Goal: Download file/media

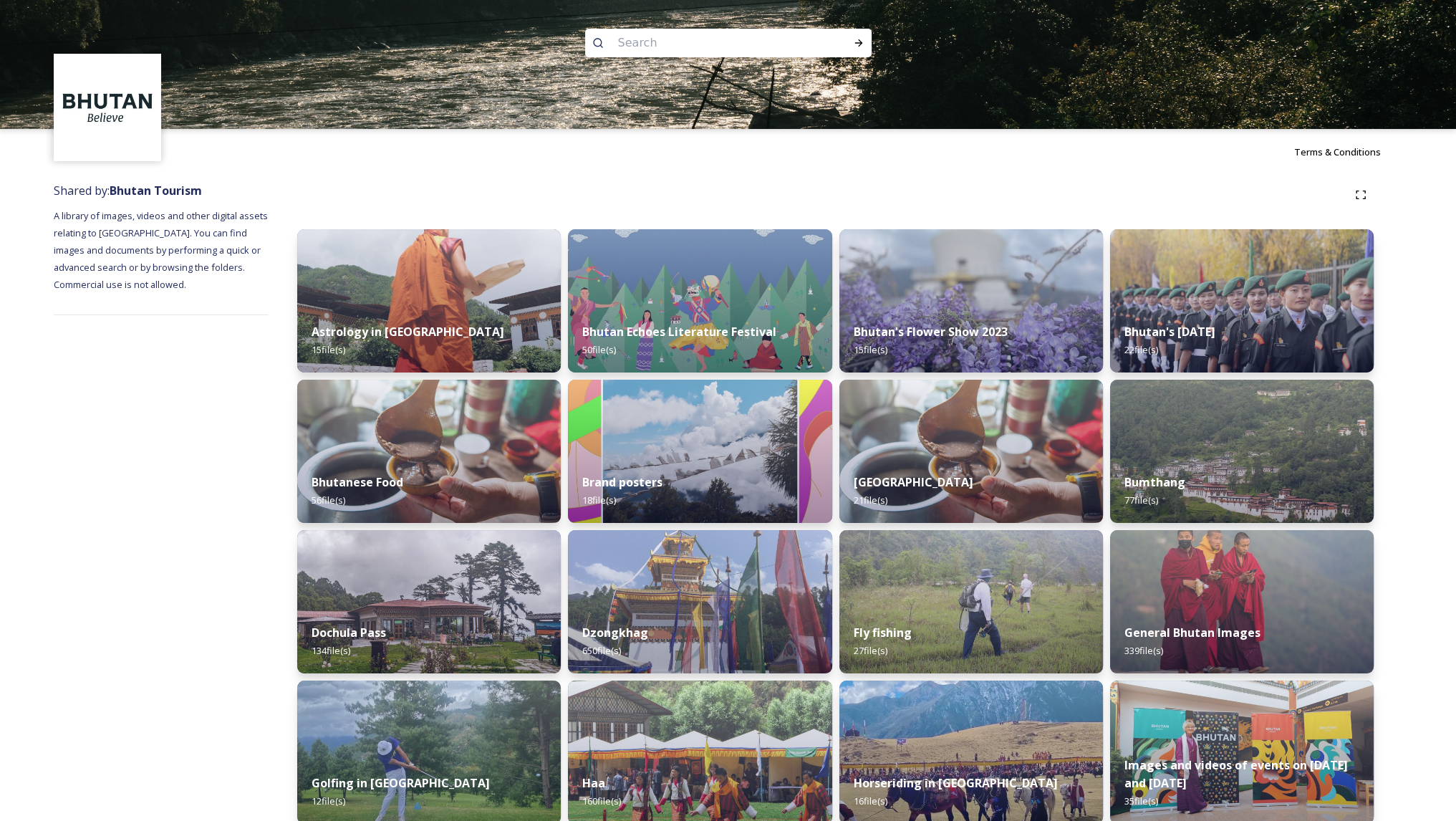
click at [657, 39] on input at bounding box center [709, 42] width 196 height 31
type input "forest"
click at [855, 44] on icon at bounding box center [859, 43] width 12 height 12
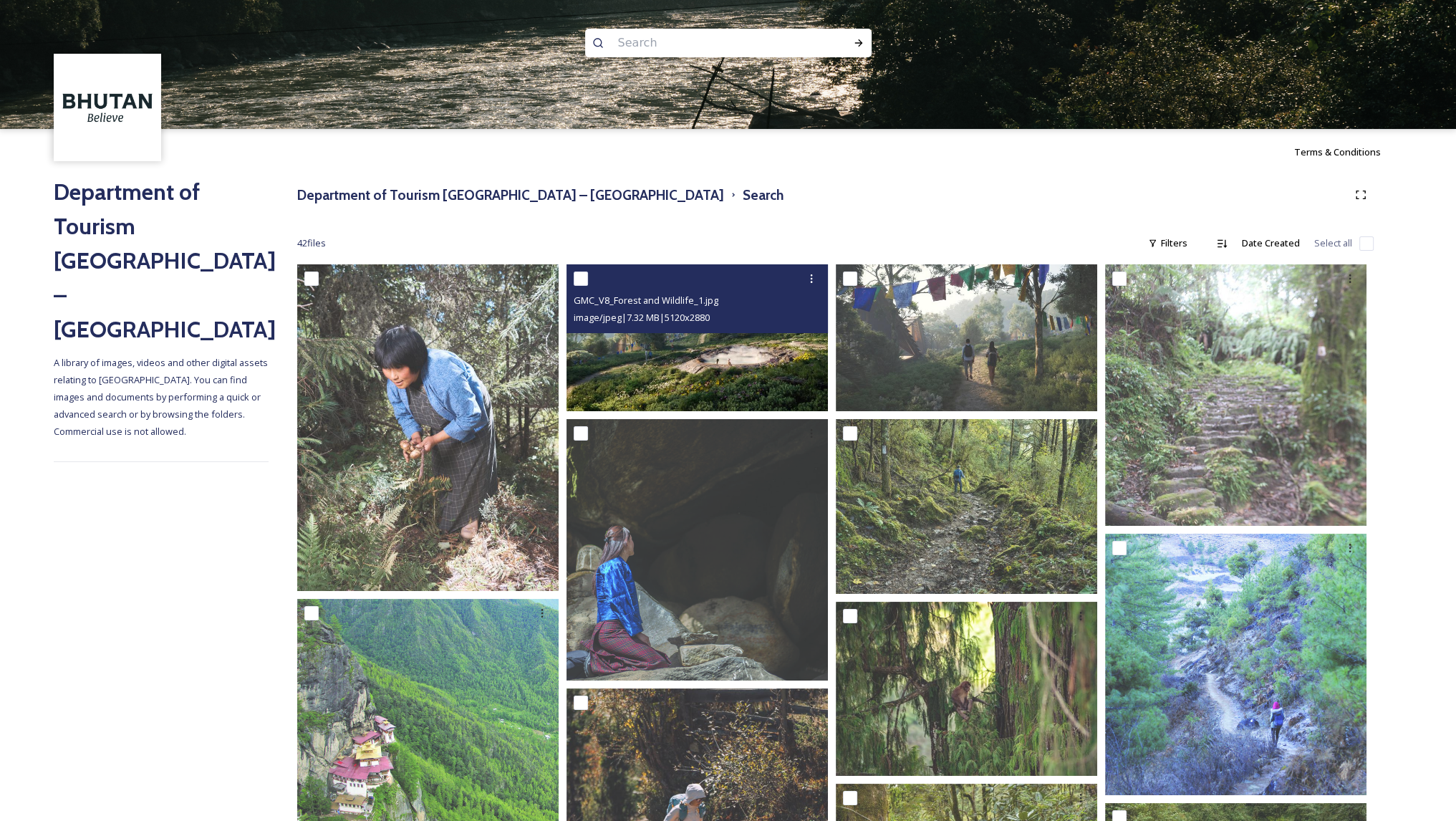
click at [713, 367] on img at bounding box center [697, 337] width 261 height 147
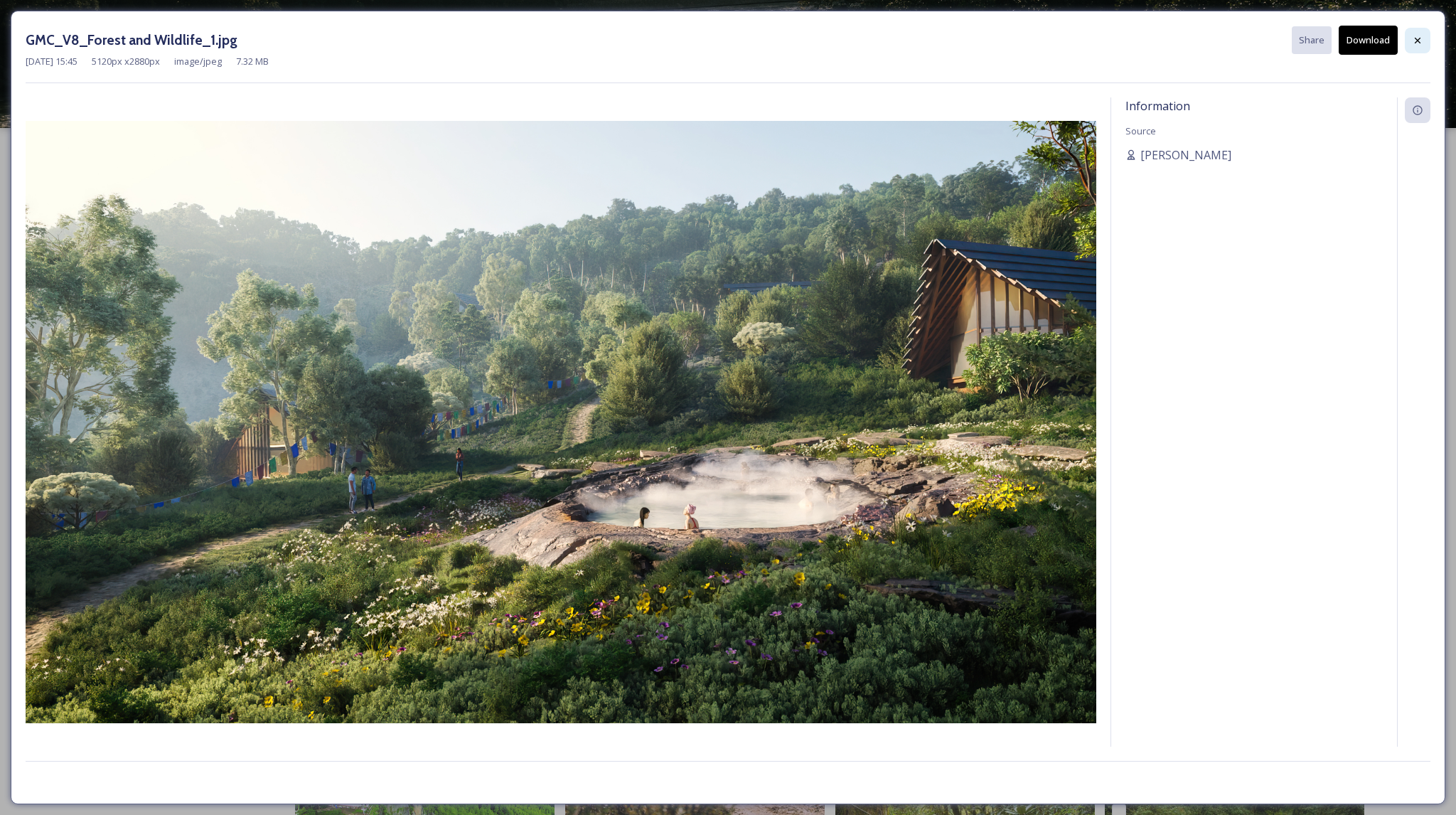
click at [1416, 39] on icon at bounding box center [1418, 40] width 6 height 6
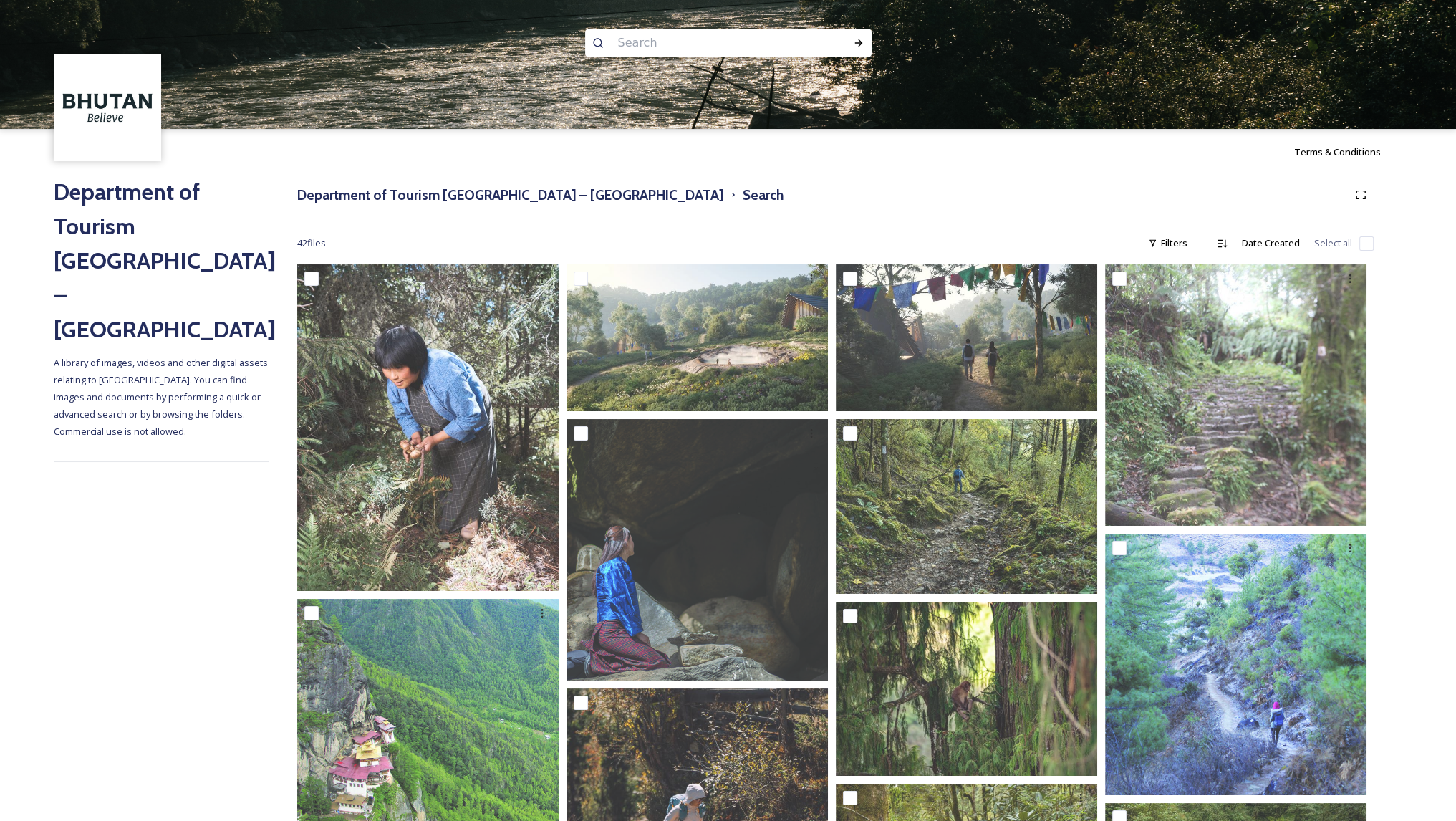
click at [761, 201] on div "Department of Tourism [GEOGRAPHIC_DATA] – Brand Centre Search" at bounding box center [836, 194] width 1076 height 25
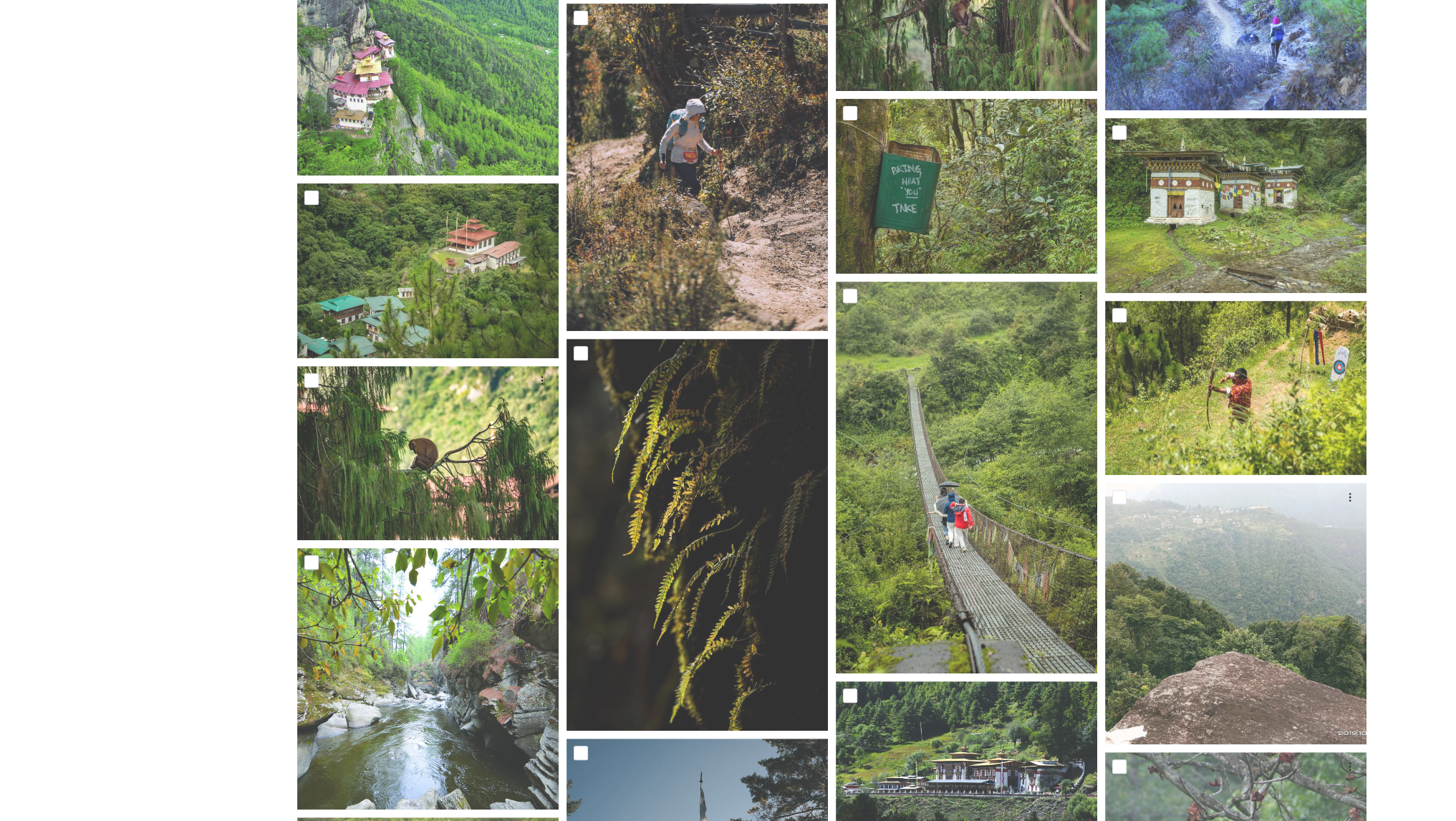
scroll to position [684, 0]
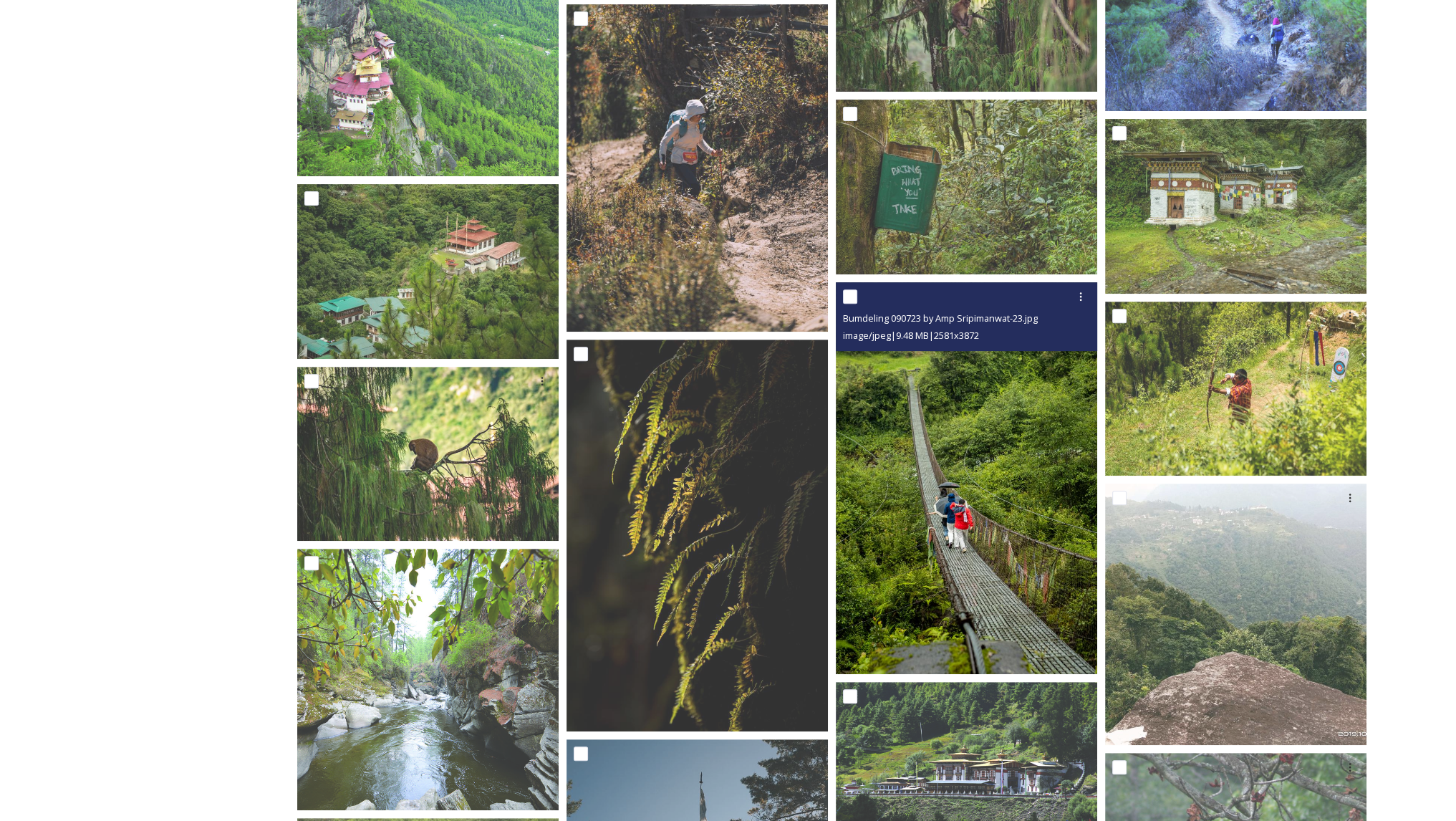
click at [957, 487] on img at bounding box center [966, 478] width 261 height 393
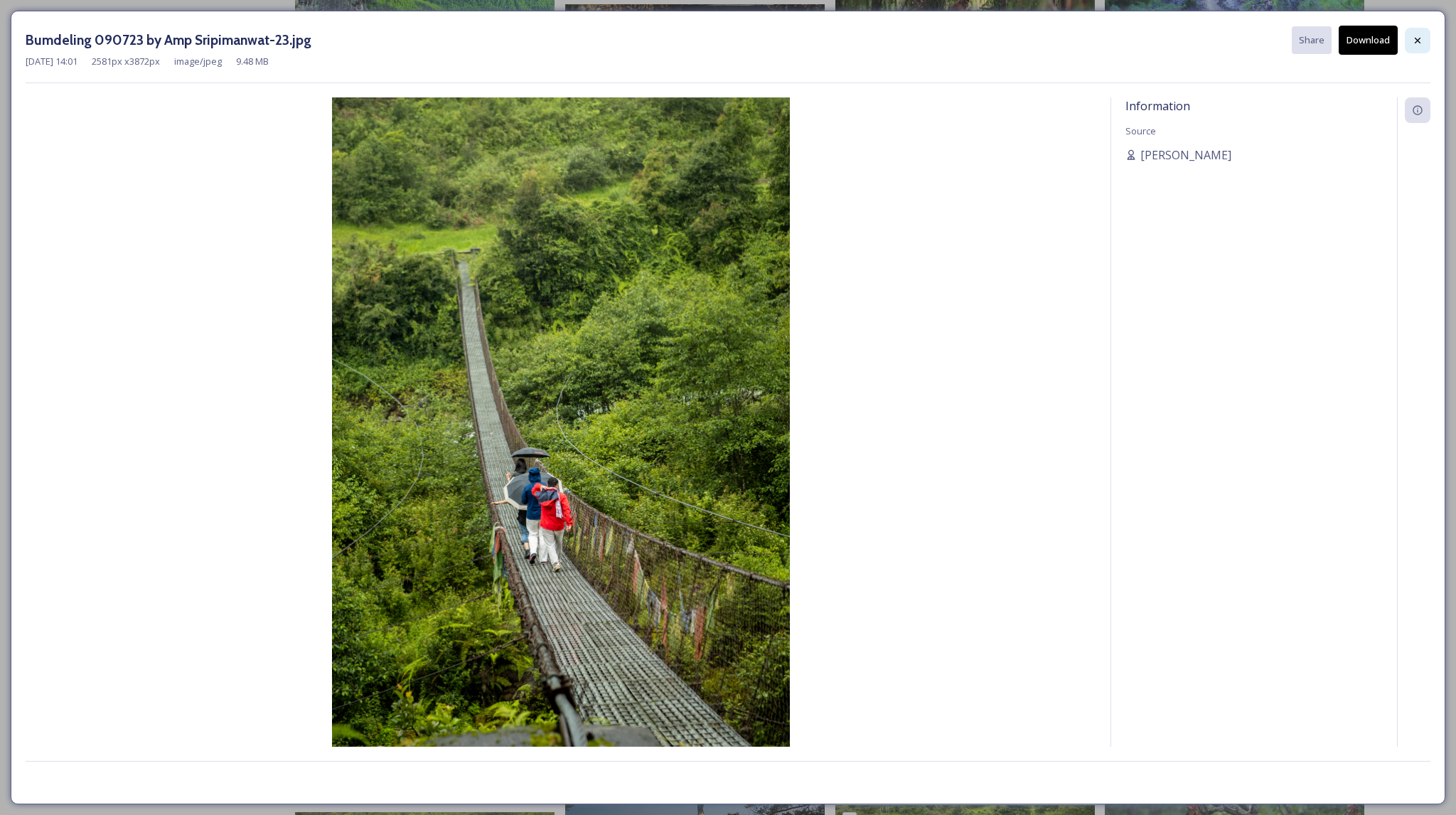
click at [1416, 40] on icon at bounding box center [1418, 40] width 12 height 12
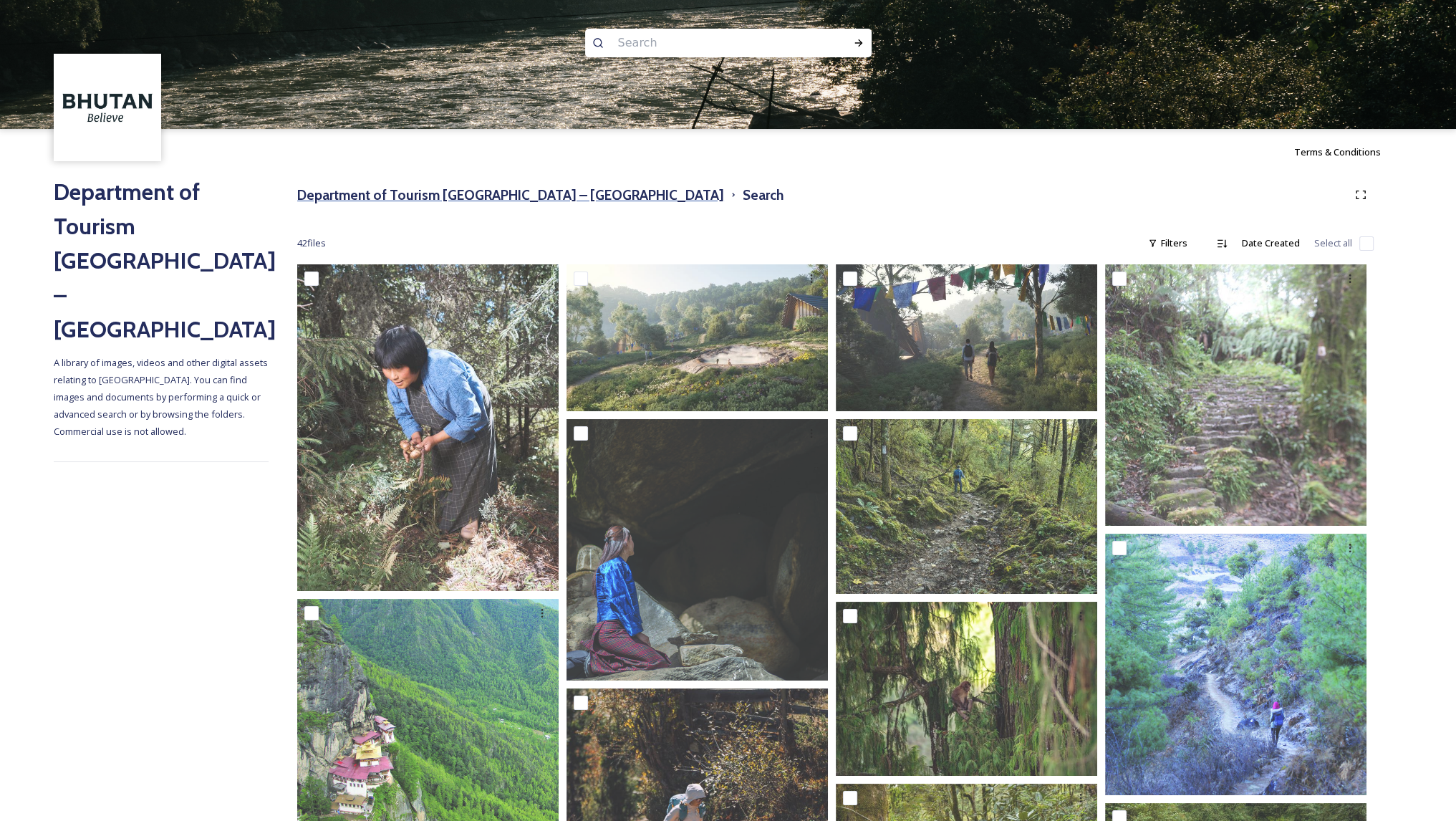
click at [519, 196] on h3 "Department of Tourism [GEOGRAPHIC_DATA] – [GEOGRAPHIC_DATA]" at bounding box center [511, 195] width 427 height 21
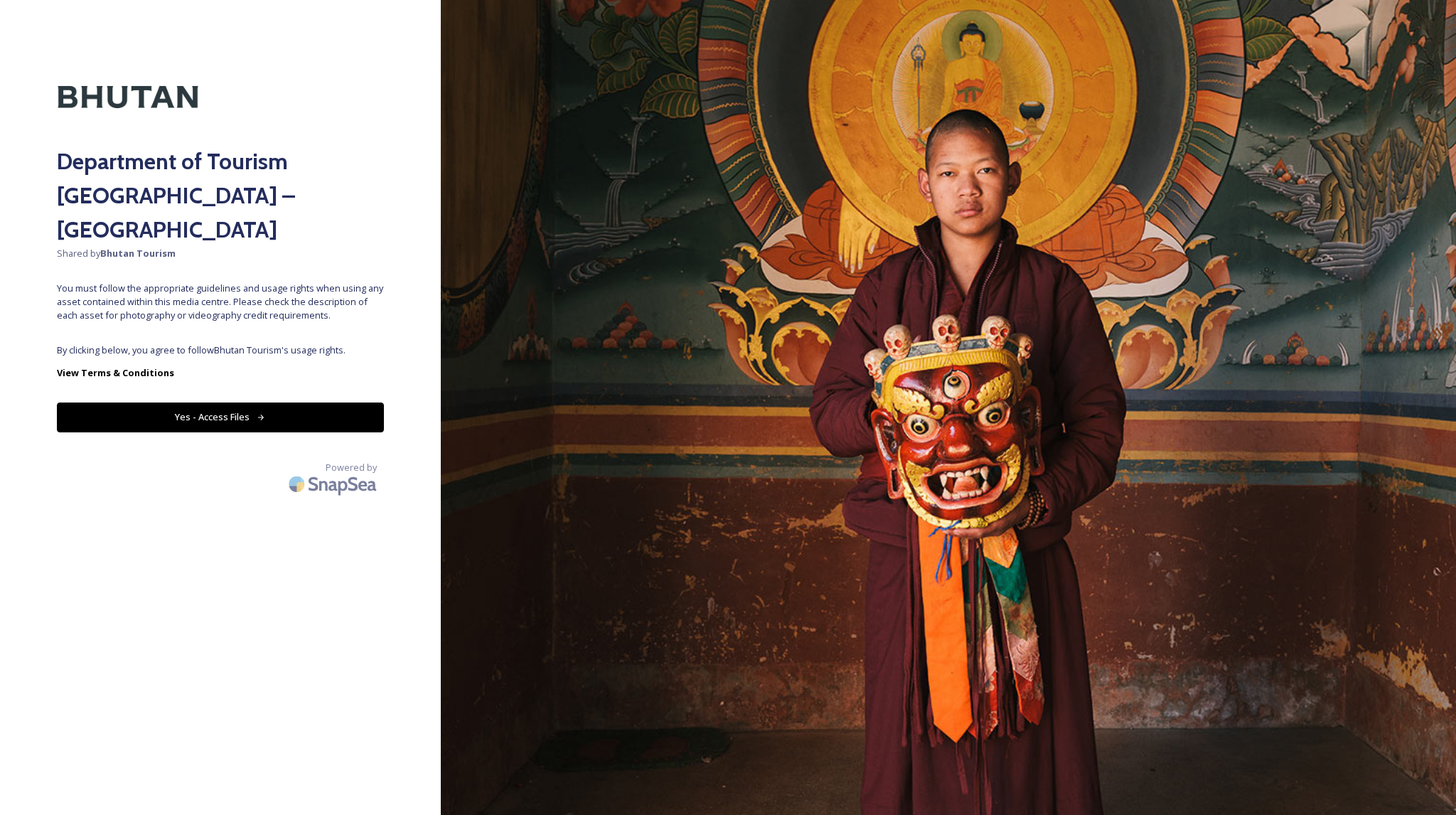
click at [250, 402] on button "Yes - Access Files" at bounding box center [220, 417] width 327 height 29
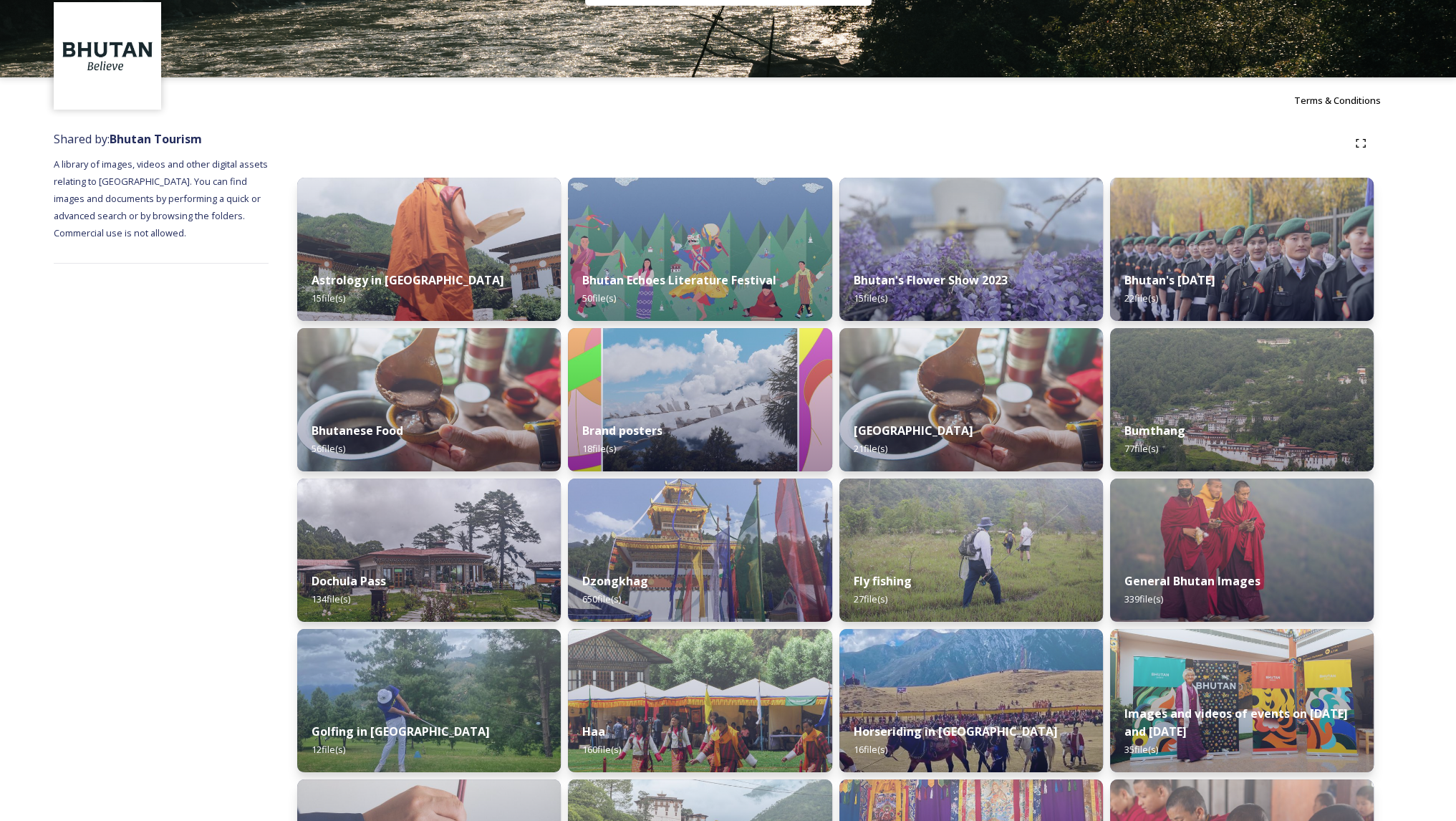
scroll to position [53, 0]
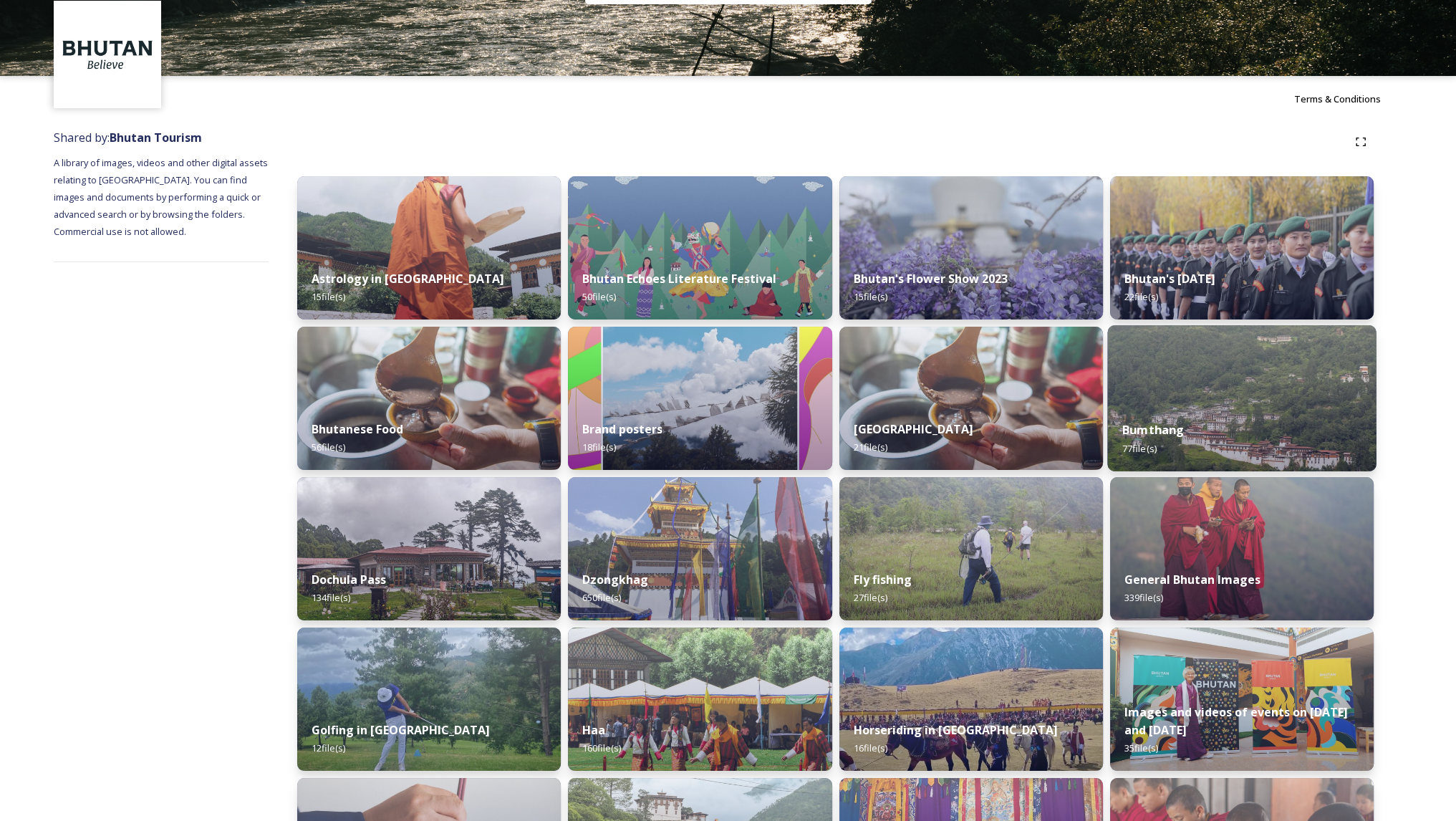
click at [1309, 399] on img at bounding box center [1242, 398] width 269 height 146
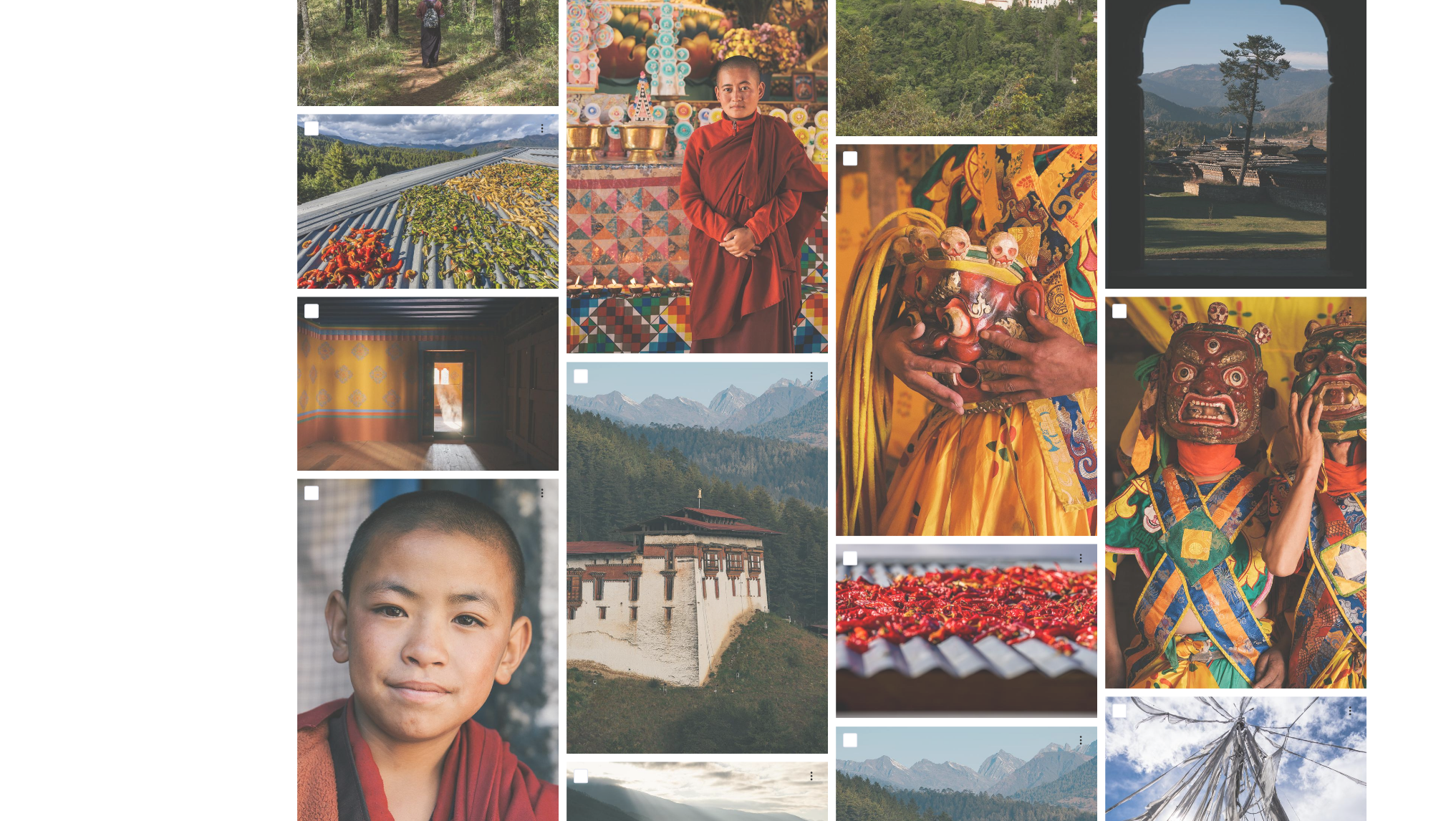
scroll to position [1292, 0]
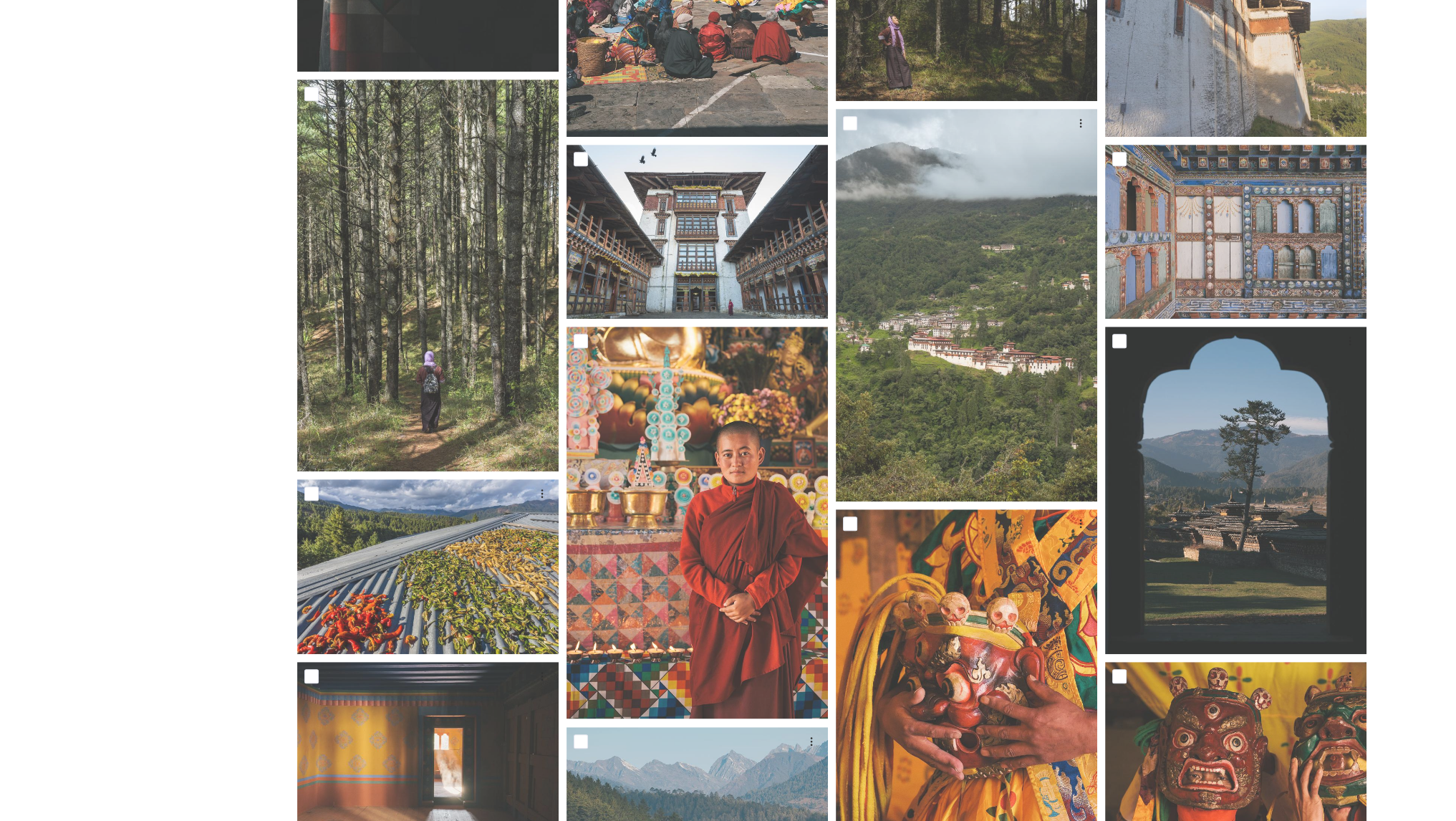
scroll to position [928, 0]
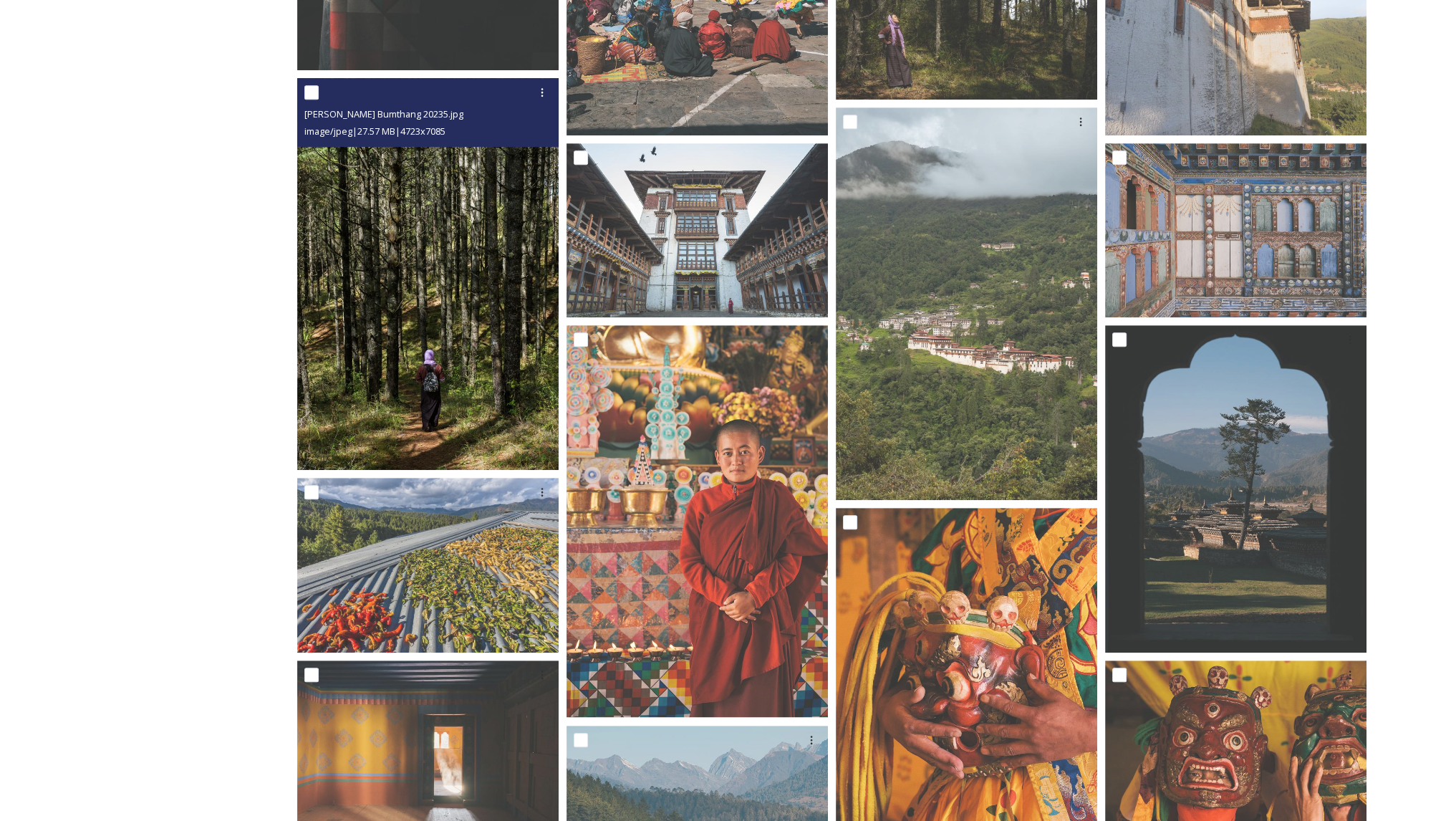
click at [435, 284] on img at bounding box center [428, 274] width 261 height 393
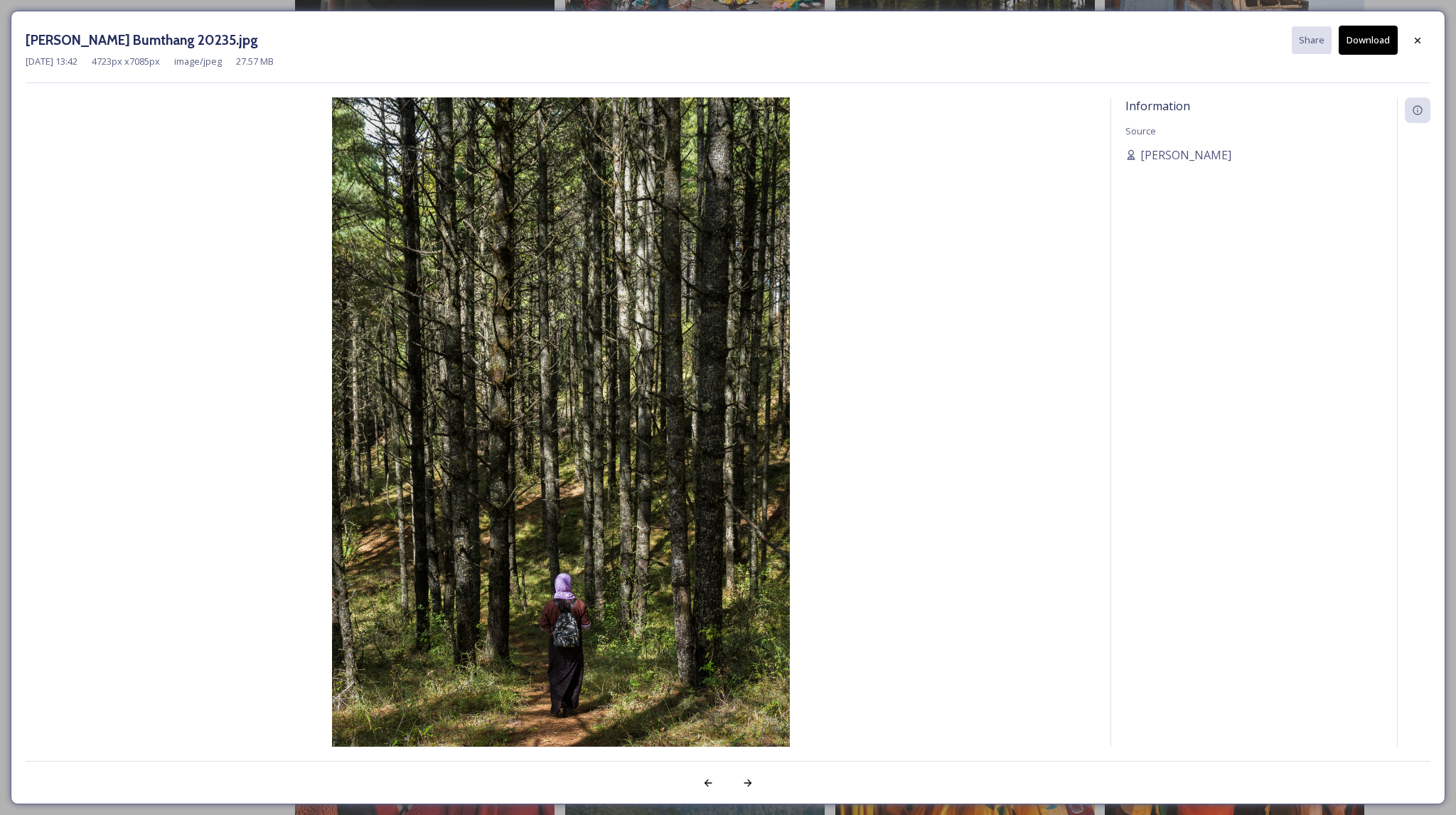
click at [1365, 40] on button "Download" at bounding box center [1369, 40] width 59 height 29
click at [1416, 49] on div at bounding box center [1417, 40] width 25 height 25
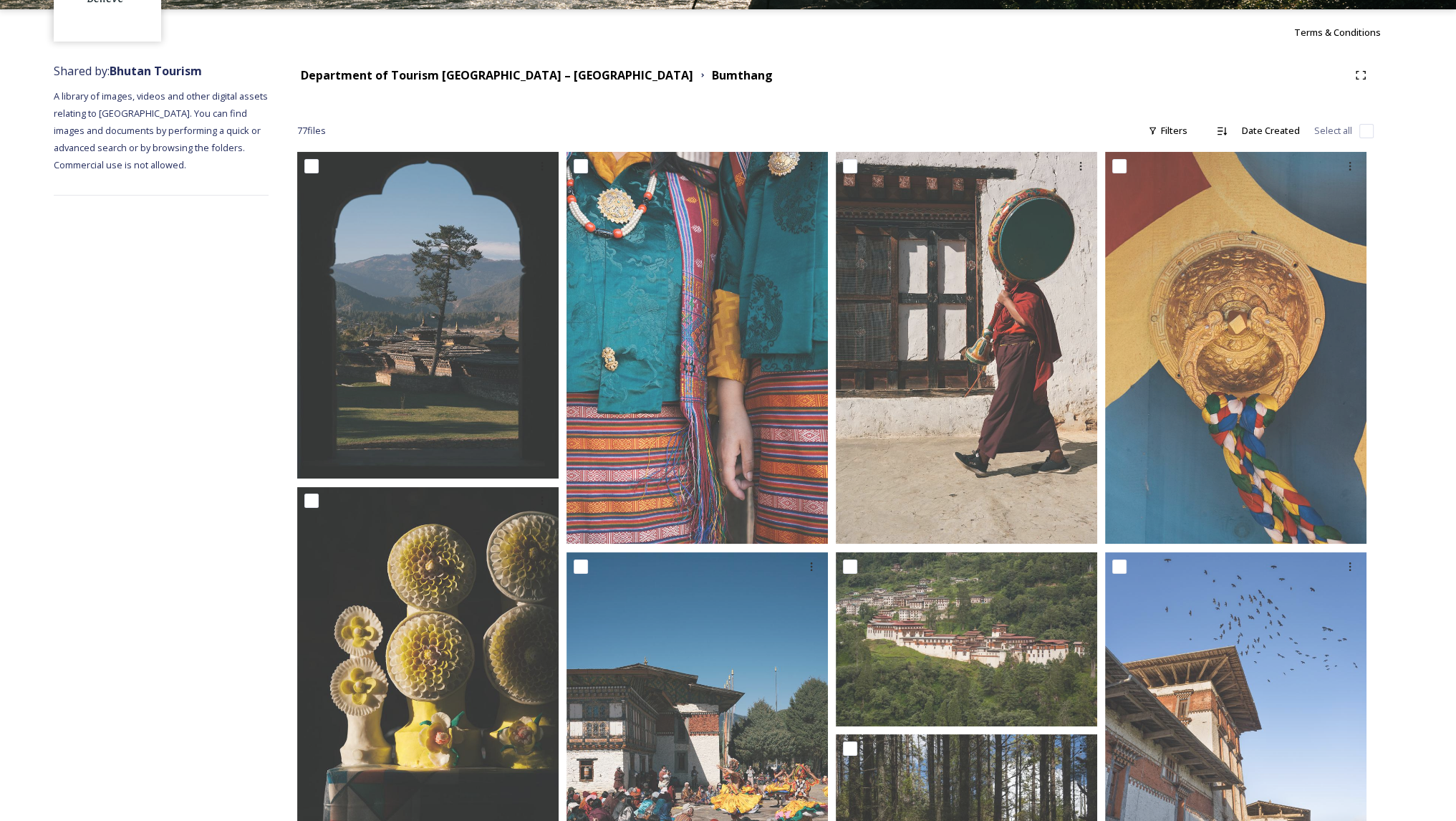
scroll to position [0, 0]
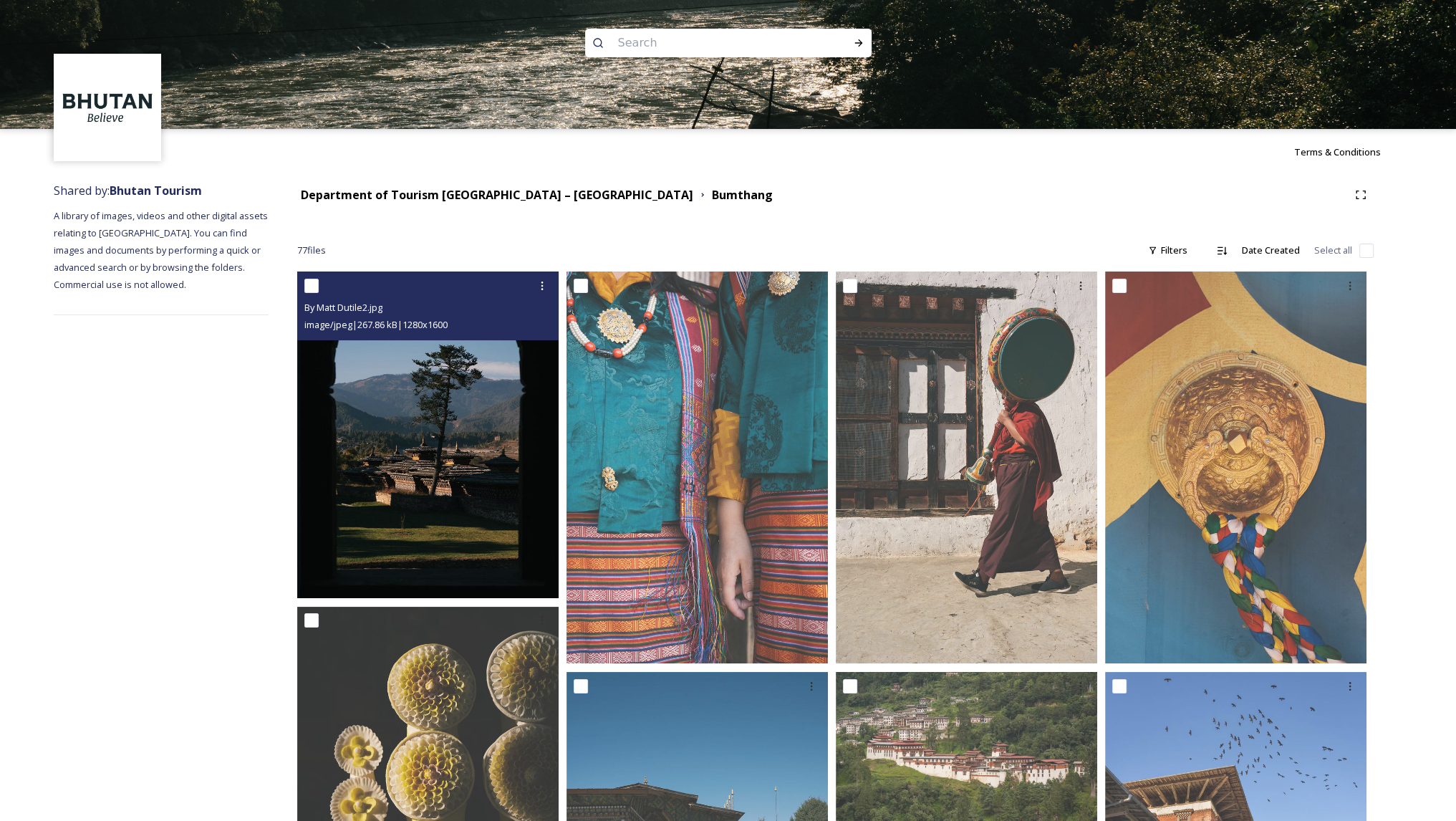
click at [451, 440] on img at bounding box center [428, 434] width 261 height 327
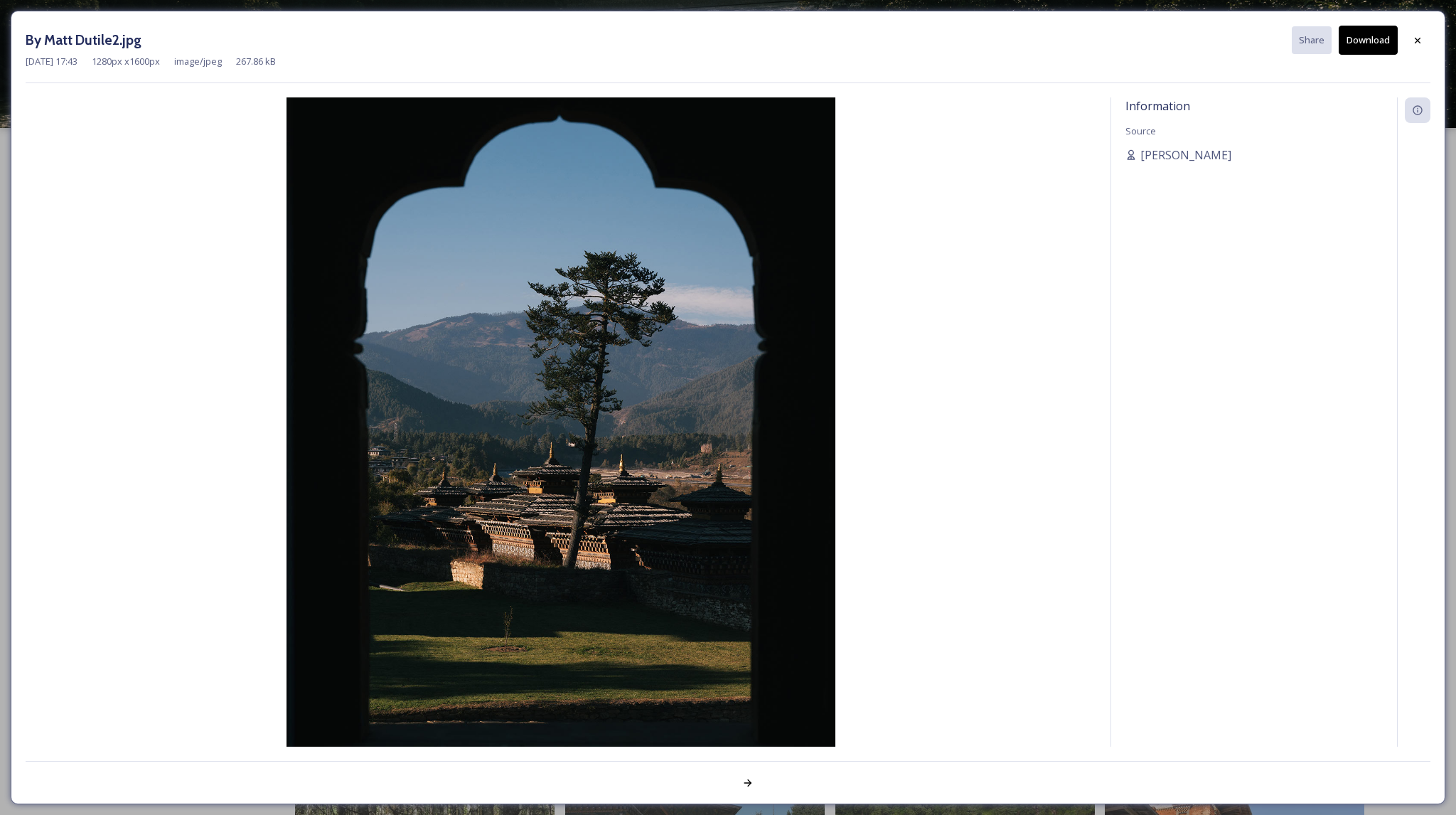
click at [401, 11] on div "By Matt Dutile2.jpg Share Download [DATE] 17:43 1280 px x 1600 px image/jpeg 26…" at bounding box center [728, 407] width 1434 height 793
click at [417, 6] on div "By Matt Dutile2.jpg Share Download [DATE] 17:43 1280 px x 1600 px image/jpeg 26…" at bounding box center [728, 407] width 1456 height 815
click at [1418, 42] on icon at bounding box center [1418, 40] width 12 height 12
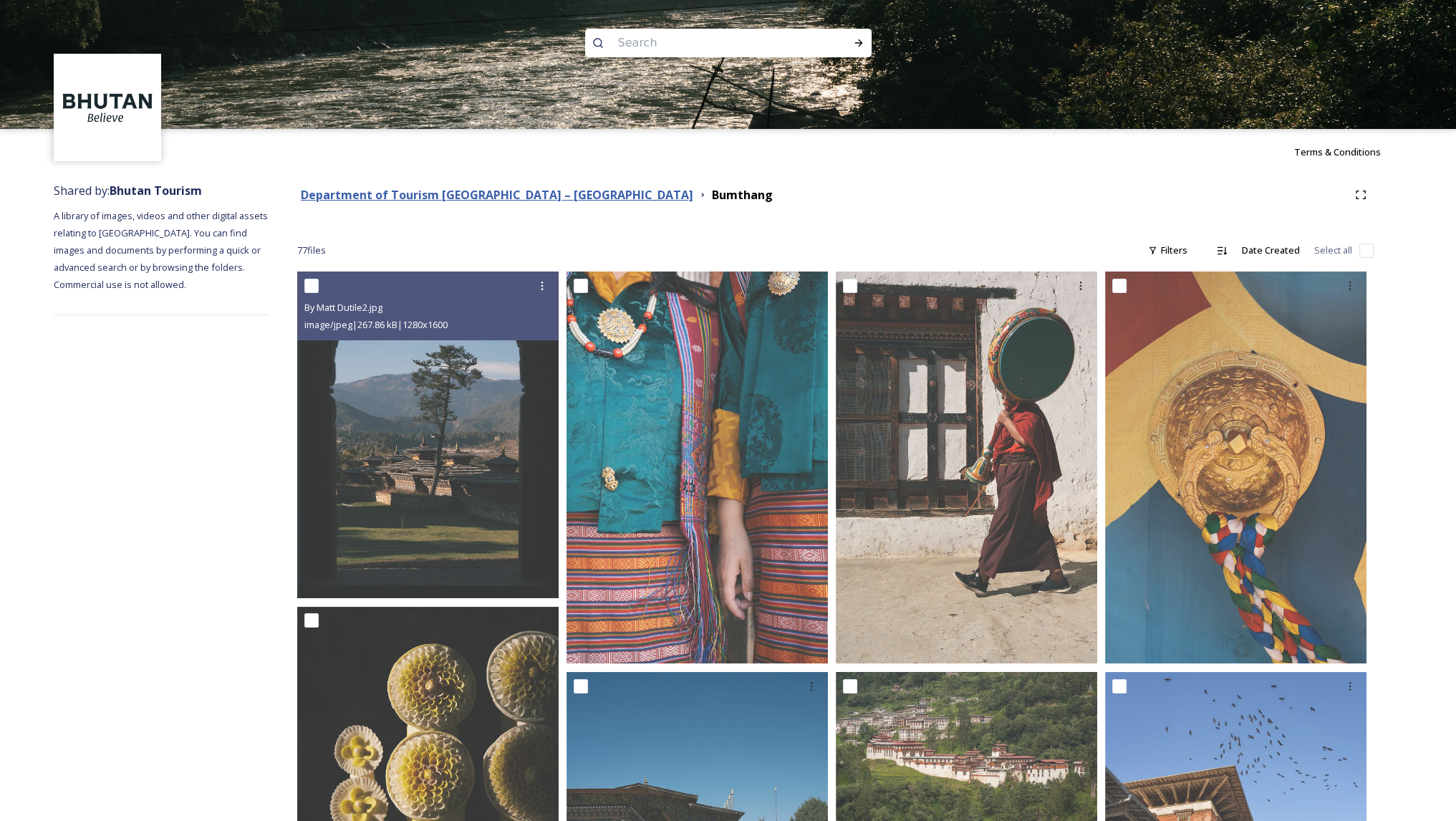
click at [449, 191] on strong "Department of Tourism [GEOGRAPHIC_DATA] – [GEOGRAPHIC_DATA]" at bounding box center [497, 195] width 393 height 16
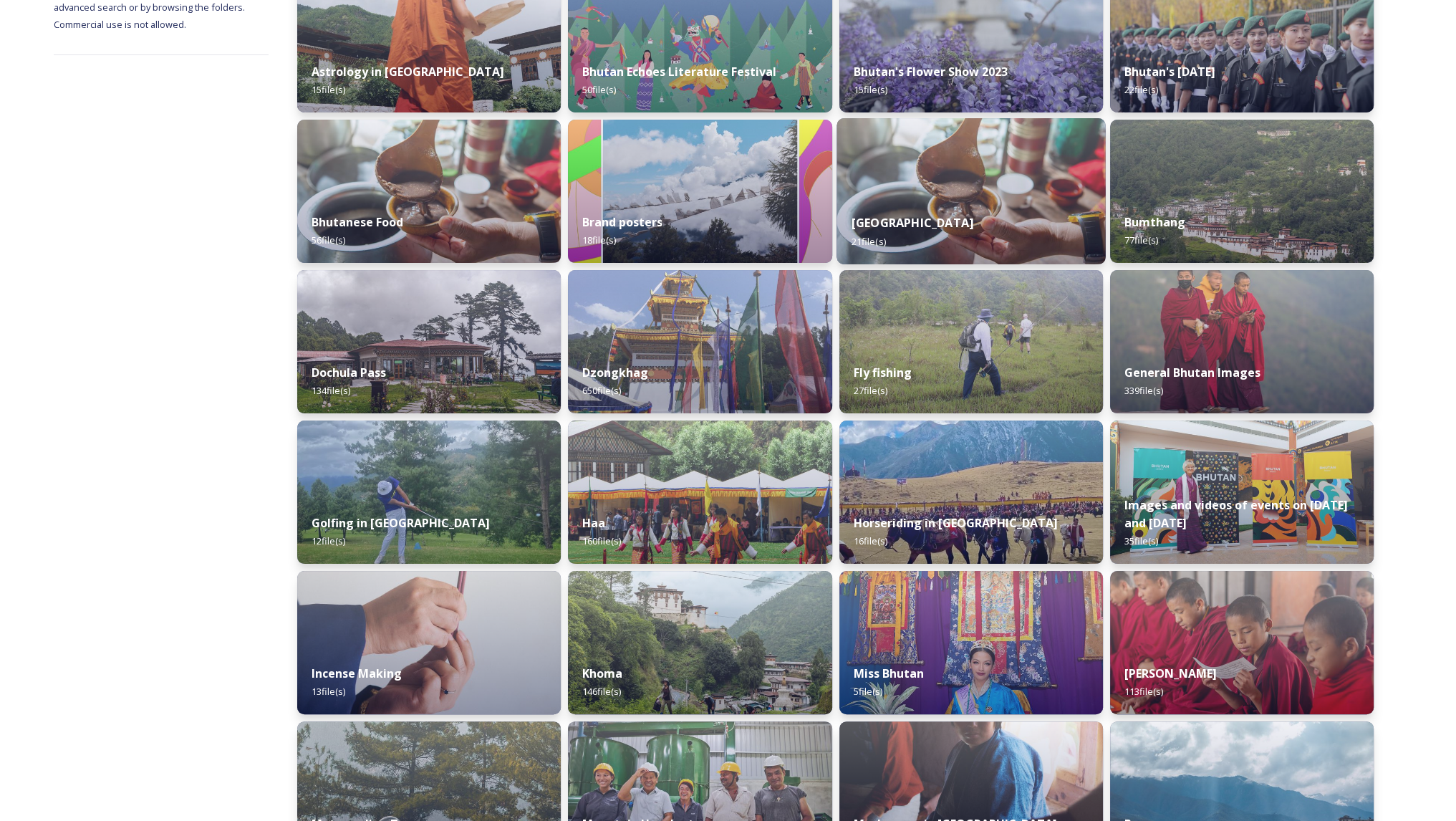
scroll to position [289, 0]
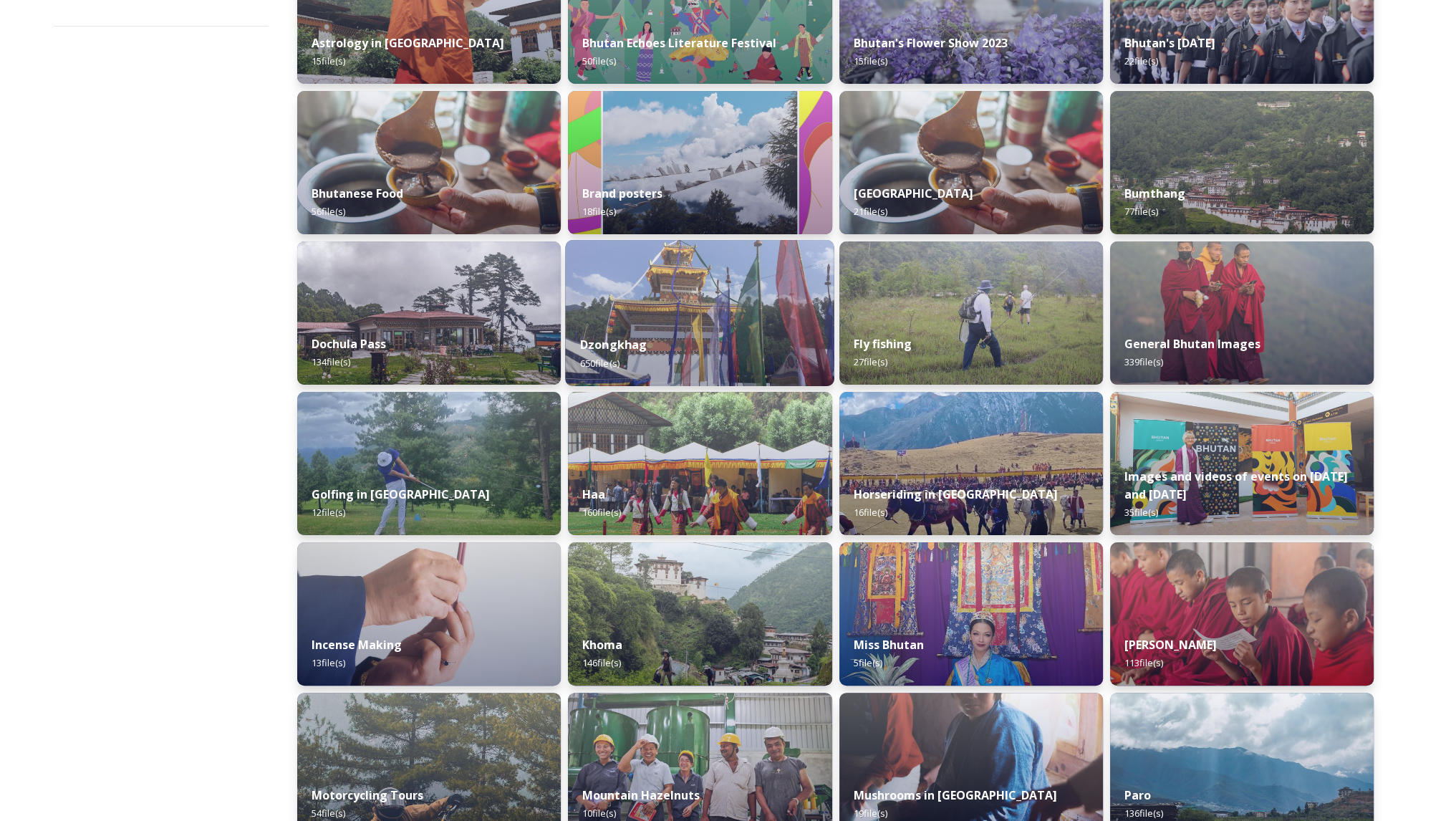
click at [679, 316] on img at bounding box center [700, 313] width 269 height 146
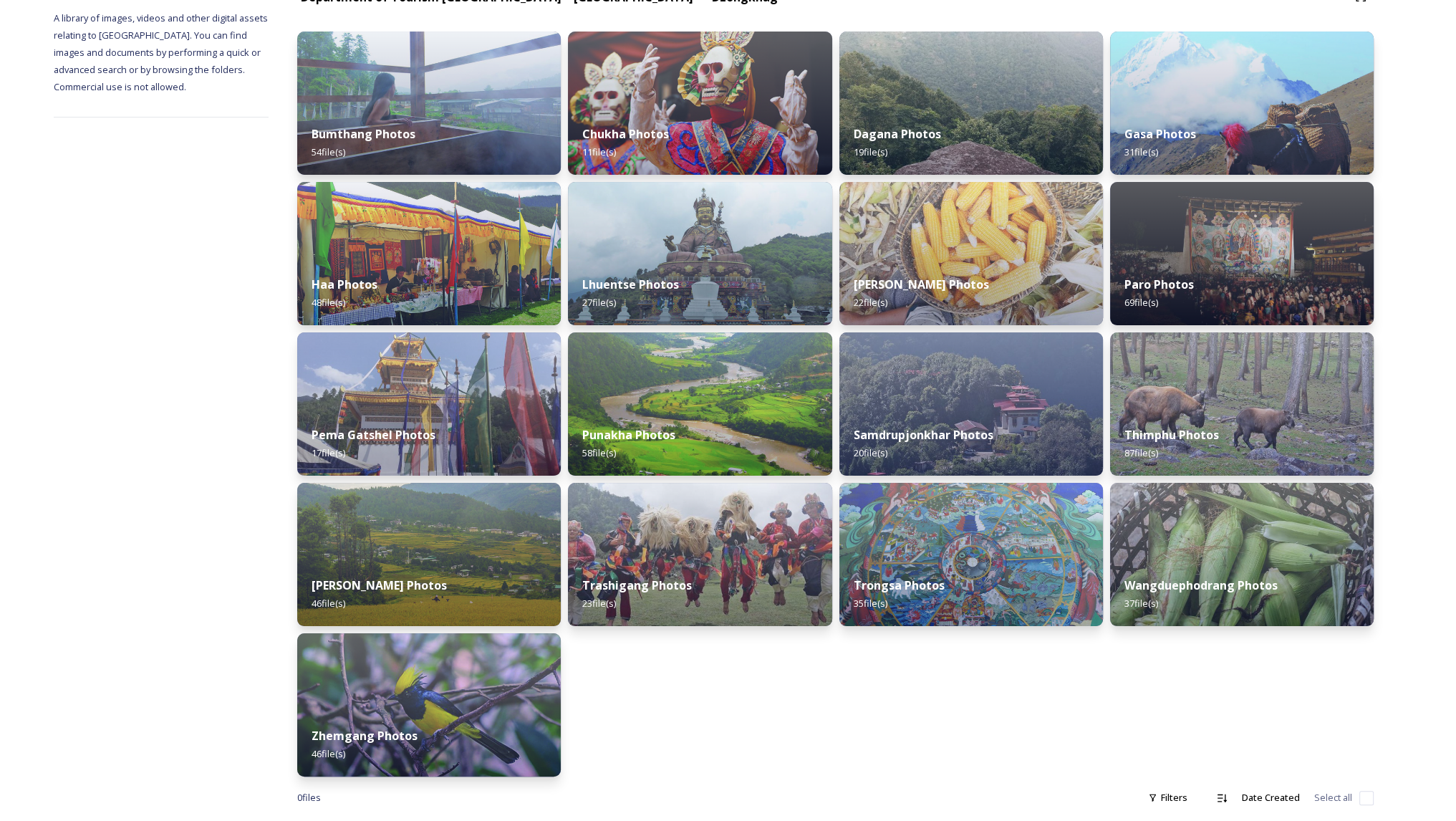
scroll to position [197, 0]
click at [421, 378] on img at bounding box center [429, 404] width 269 height 146
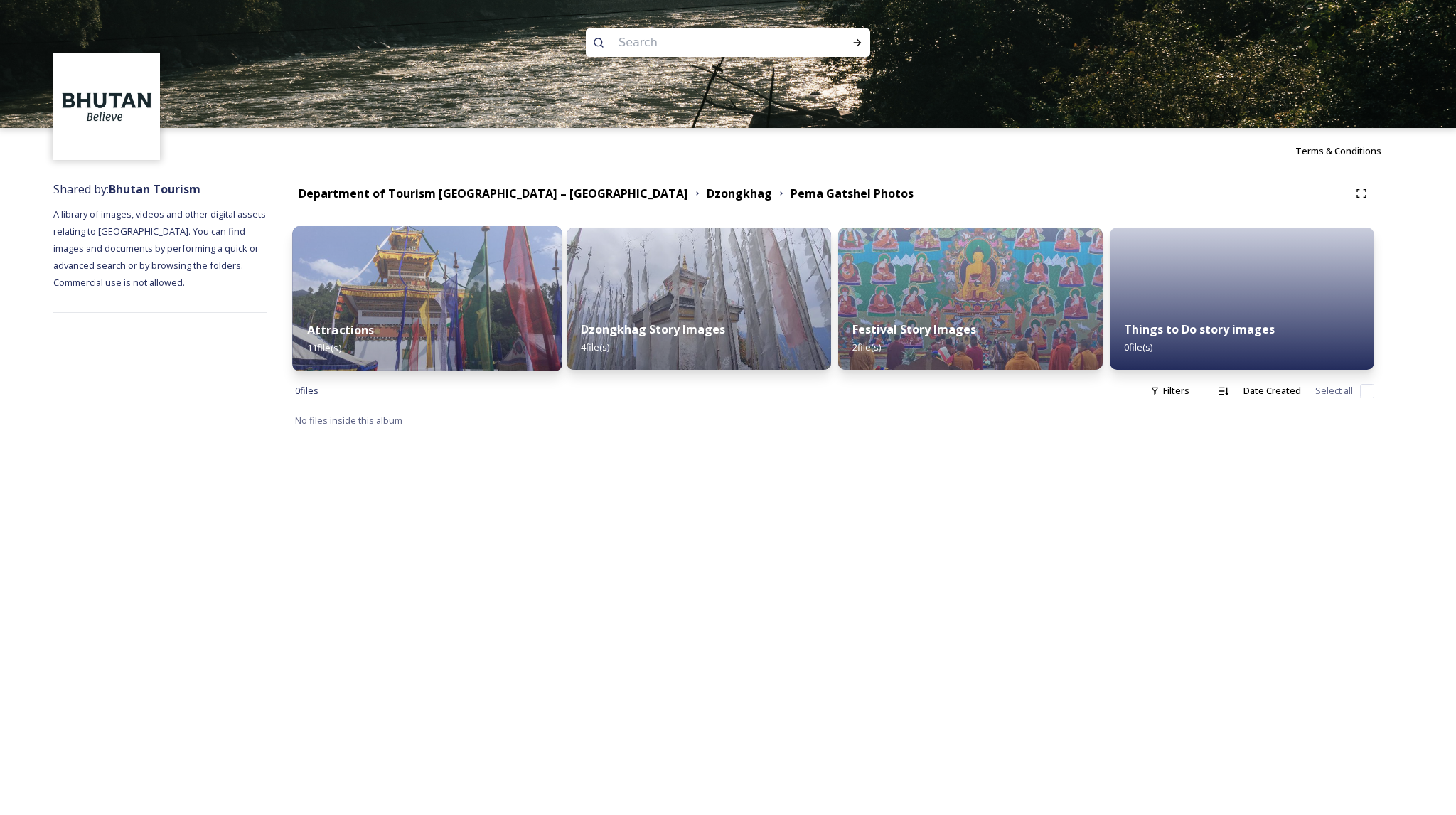
click at [482, 349] on div "Attractions 11 file(s)" at bounding box center [427, 339] width 269 height 65
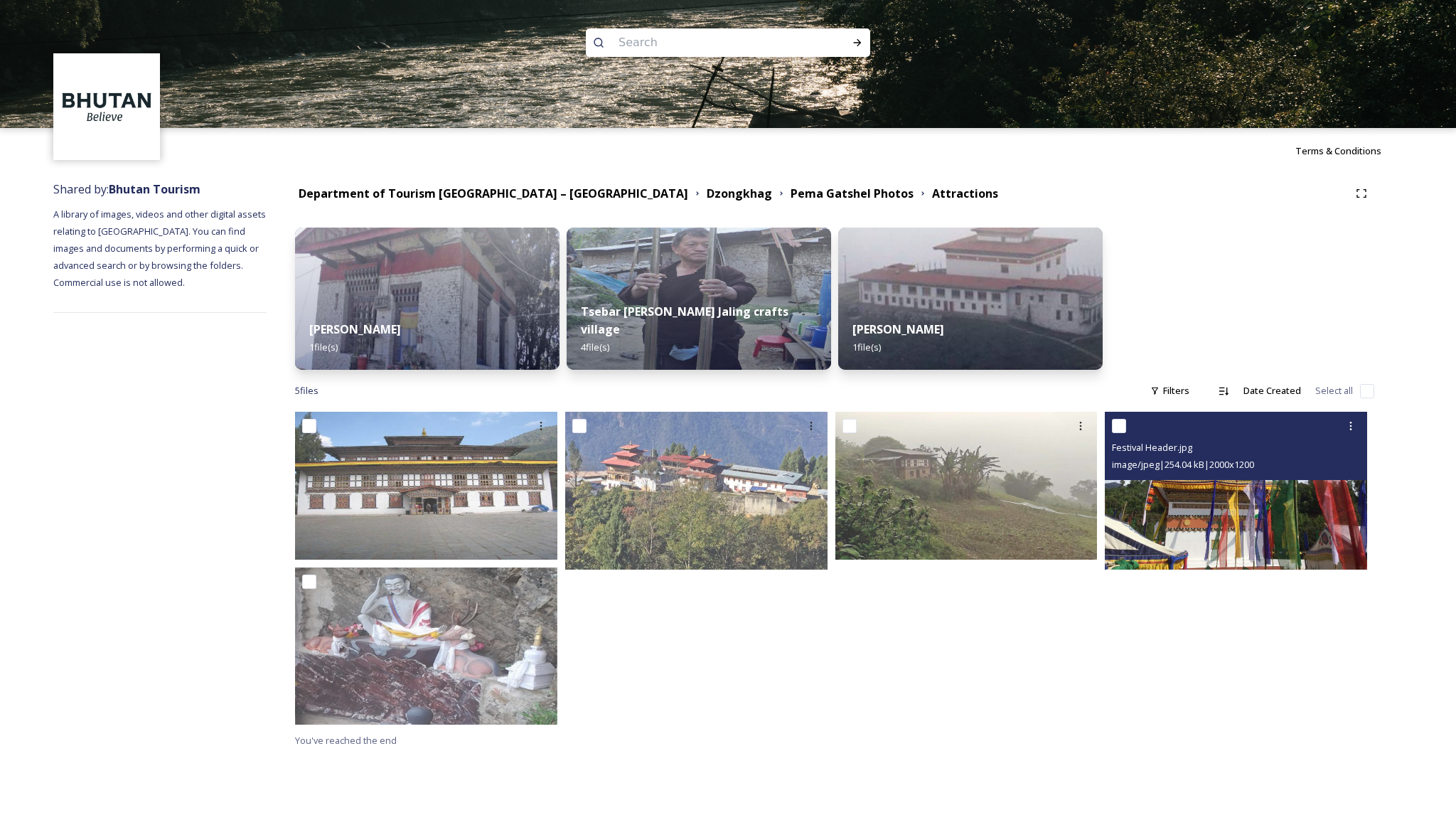
click at [1251, 510] on img at bounding box center [1235, 490] width 262 height 157
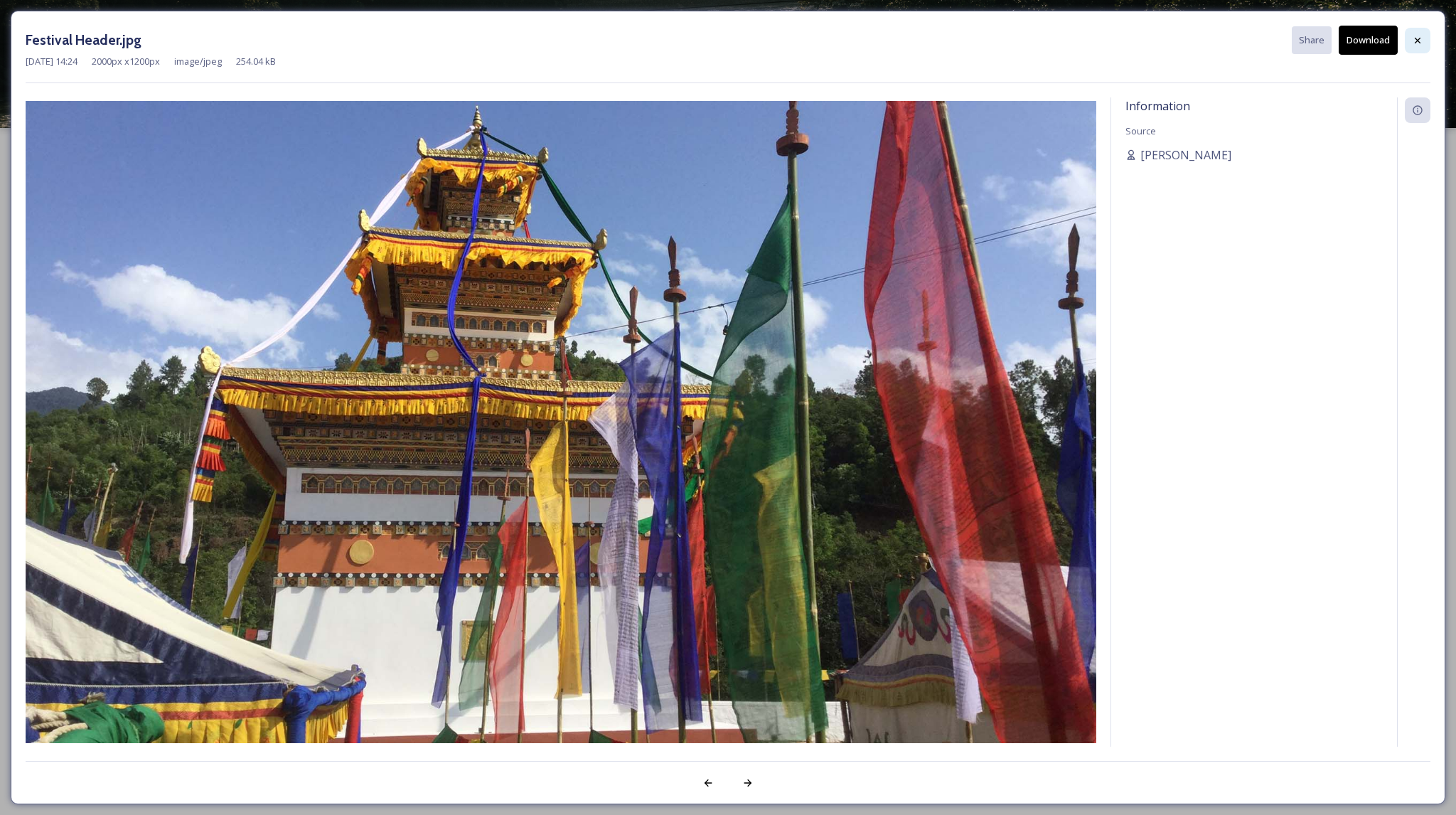
click at [1418, 35] on icon at bounding box center [1418, 40] width 12 height 12
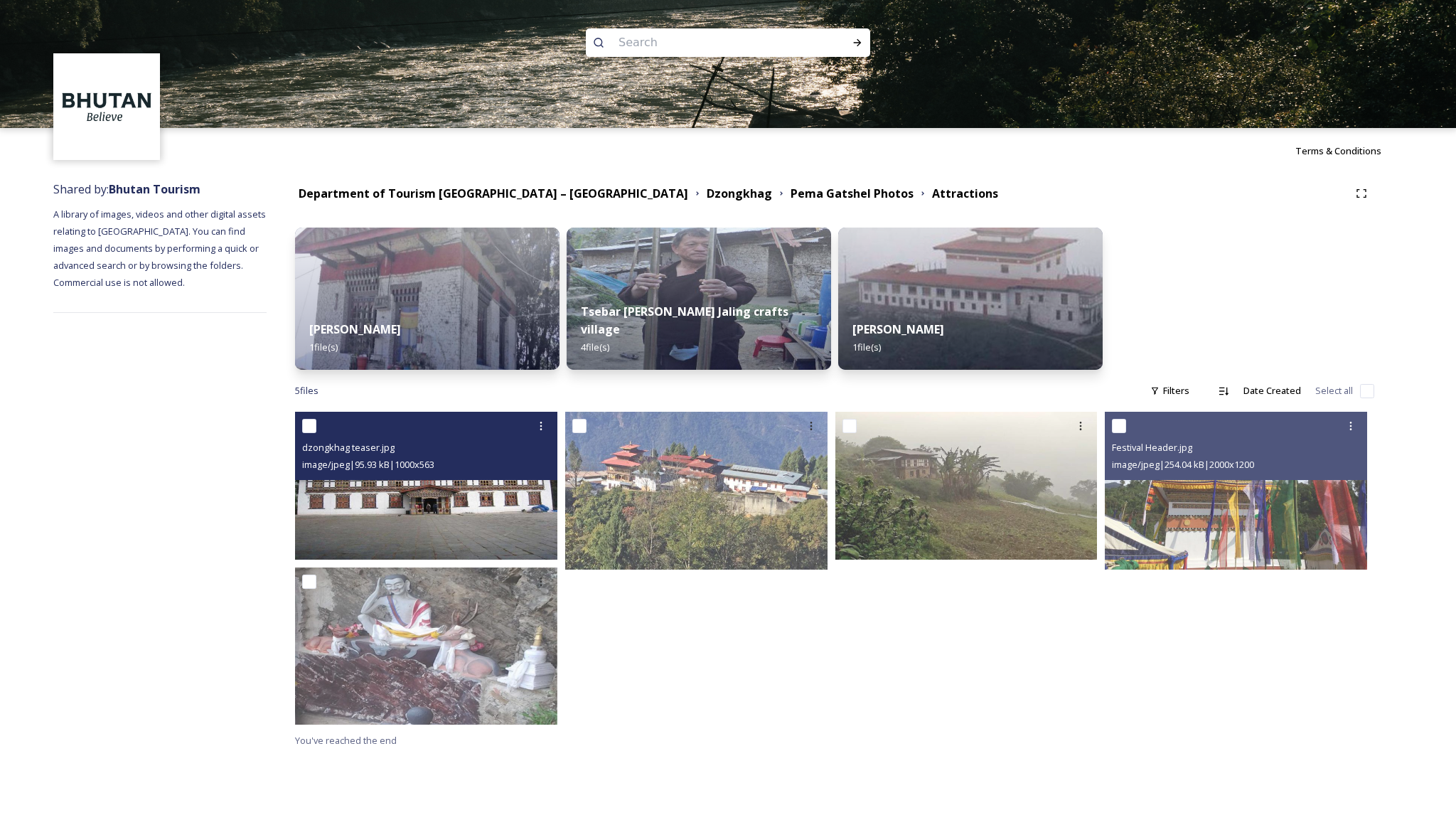
click at [471, 497] on img at bounding box center [426, 485] width 262 height 148
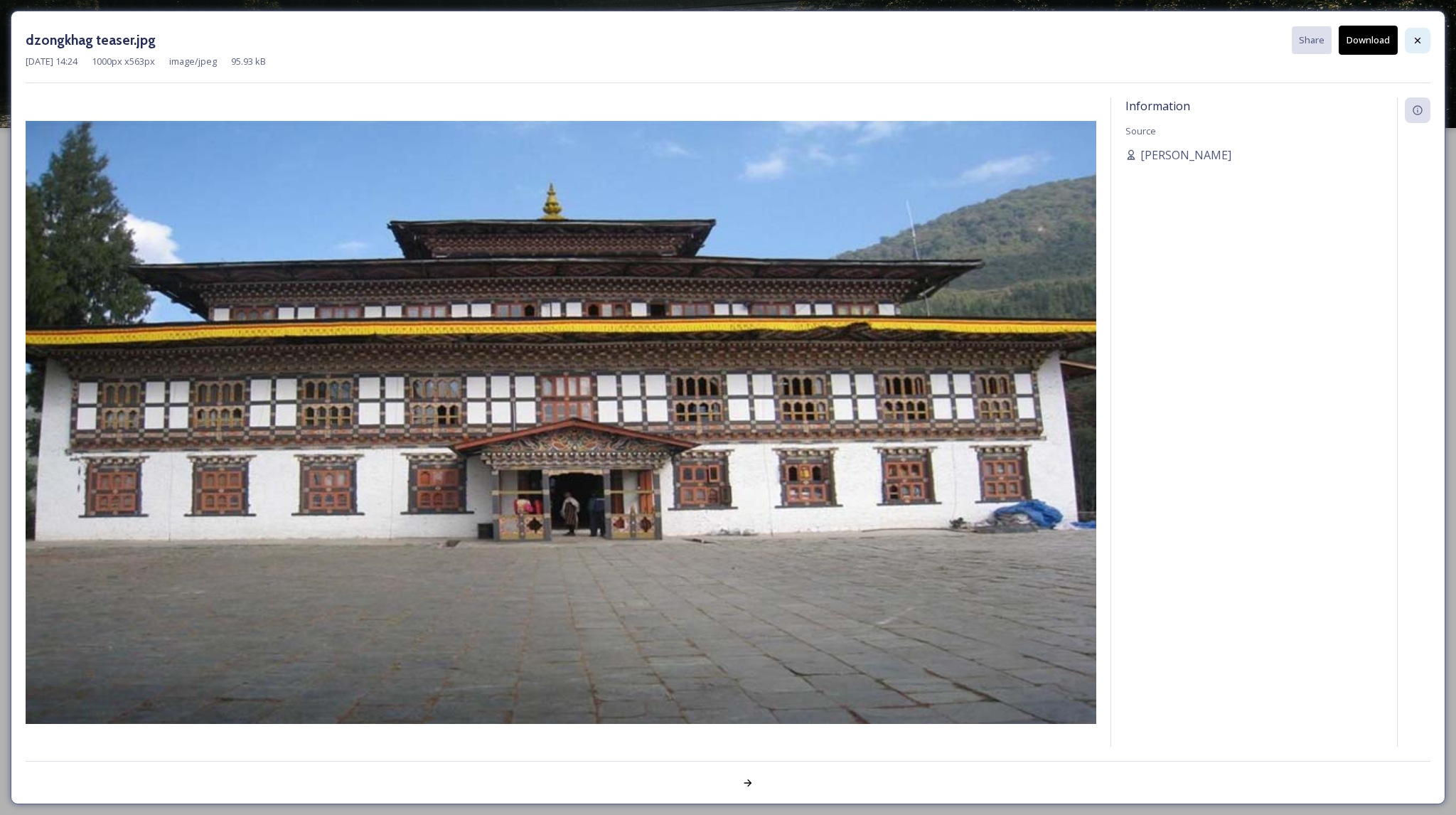
click at [1416, 40] on icon at bounding box center [1418, 40] width 12 height 12
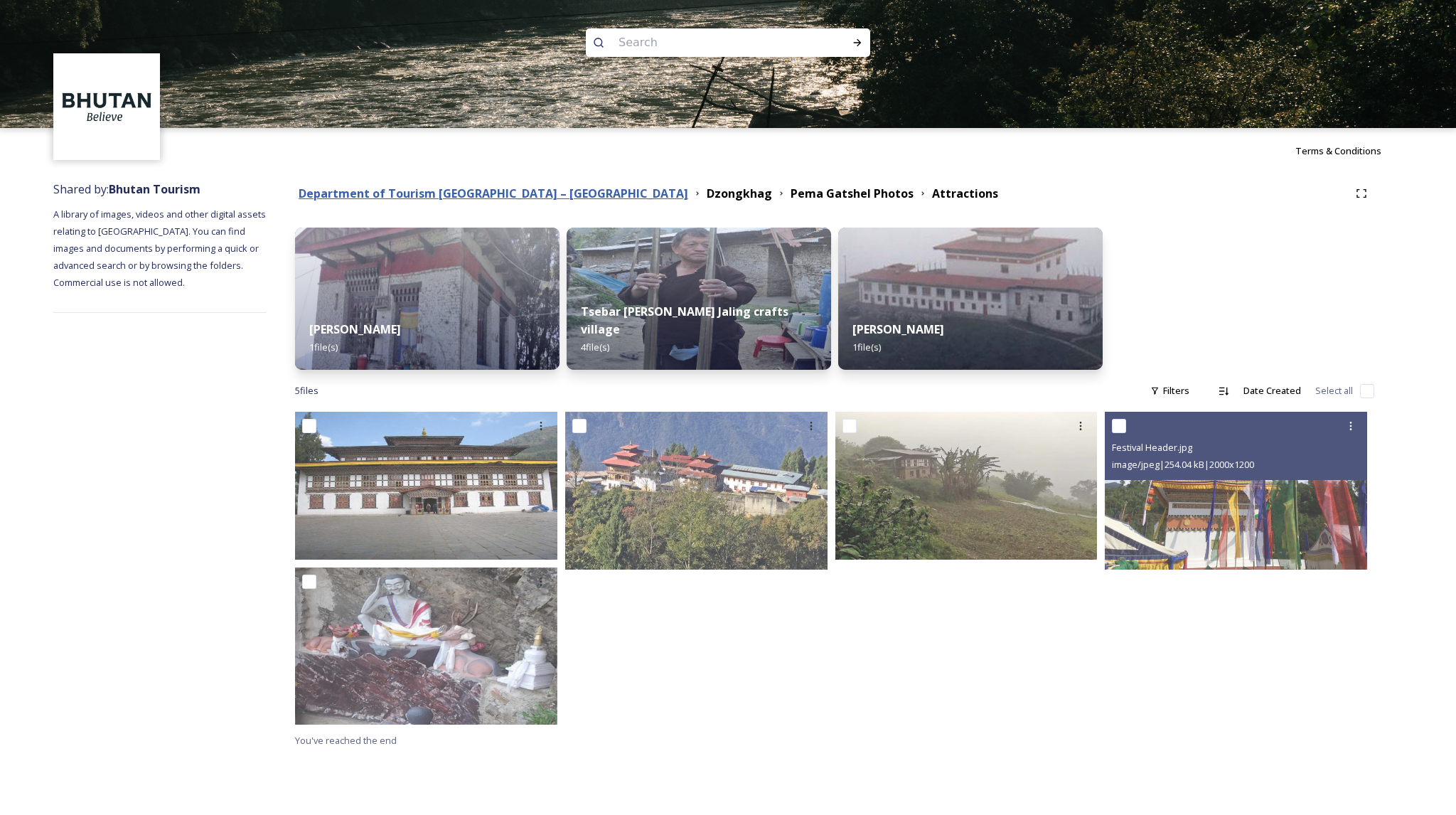
click at [461, 197] on strong "Department of Tourism [GEOGRAPHIC_DATA] – [GEOGRAPHIC_DATA]" at bounding box center [494, 193] width 390 height 16
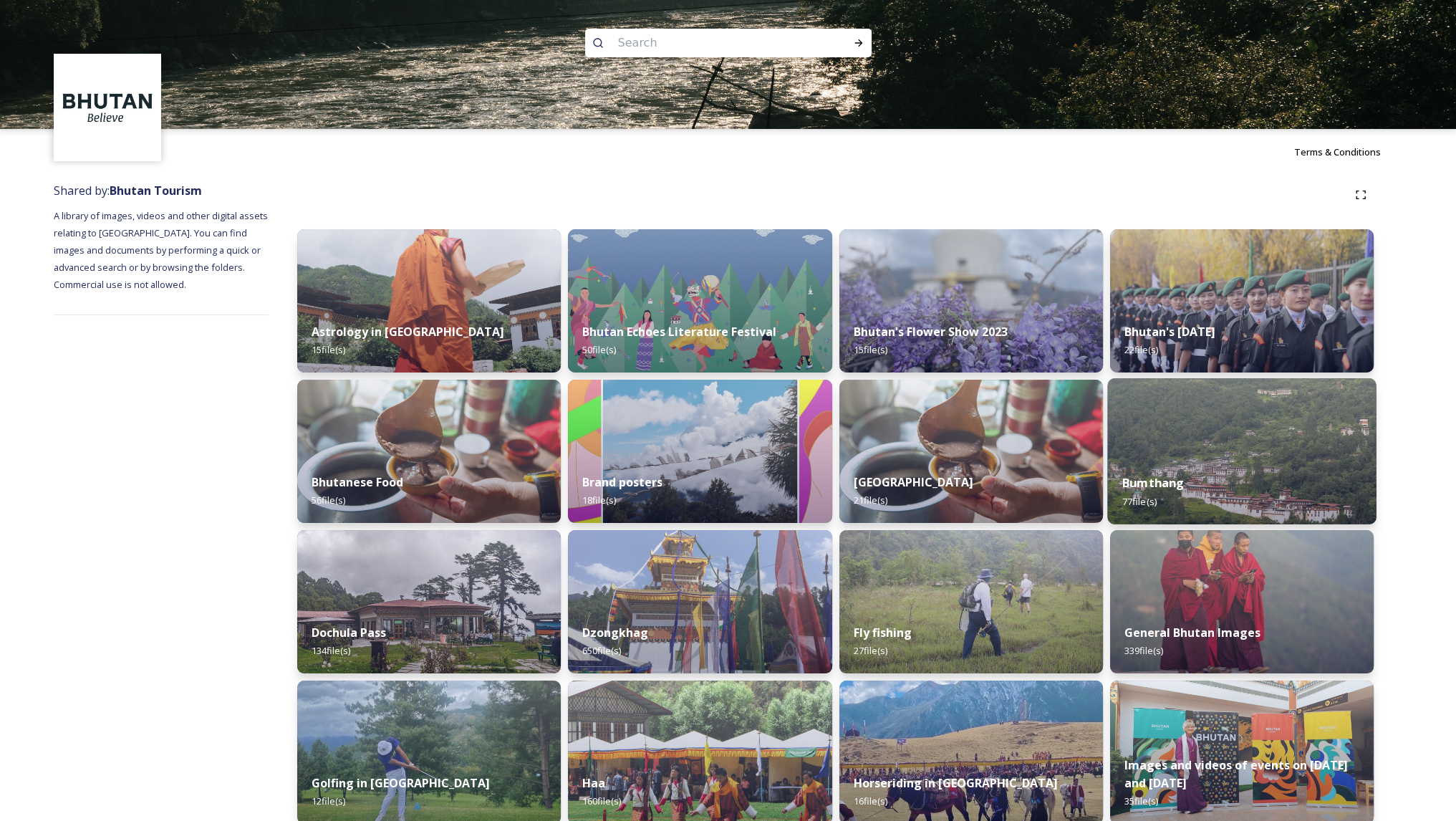
click at [1208, 450] on img at bounding box center [1242, 451] width 269 height 146
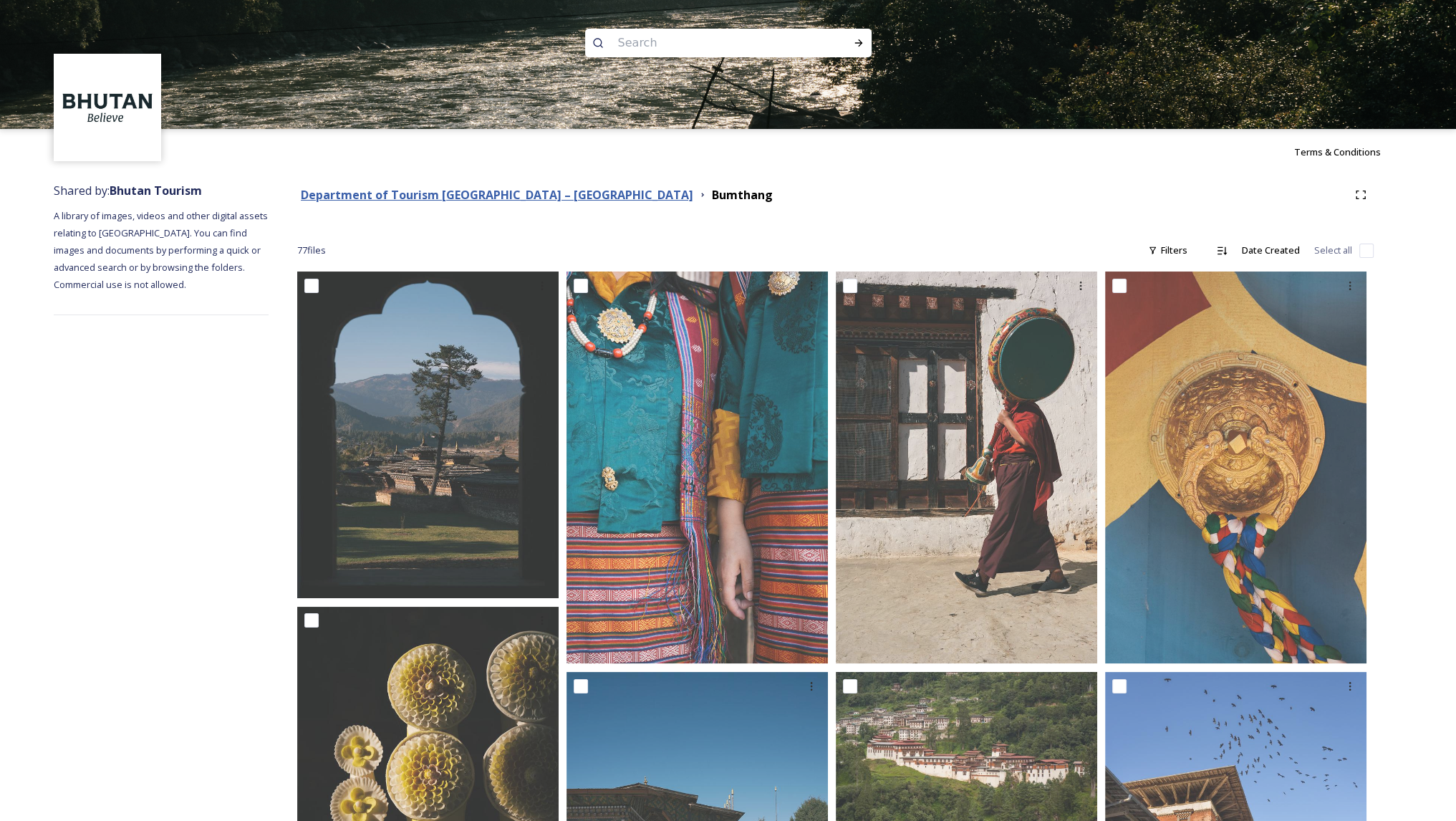
click at [420, 193] on strong "Department of Tourism [GEOGRAPHIC_DATA] – [GEOGRAPHIC_DATA]" at bounding box center [497, 195] width 393 height 16
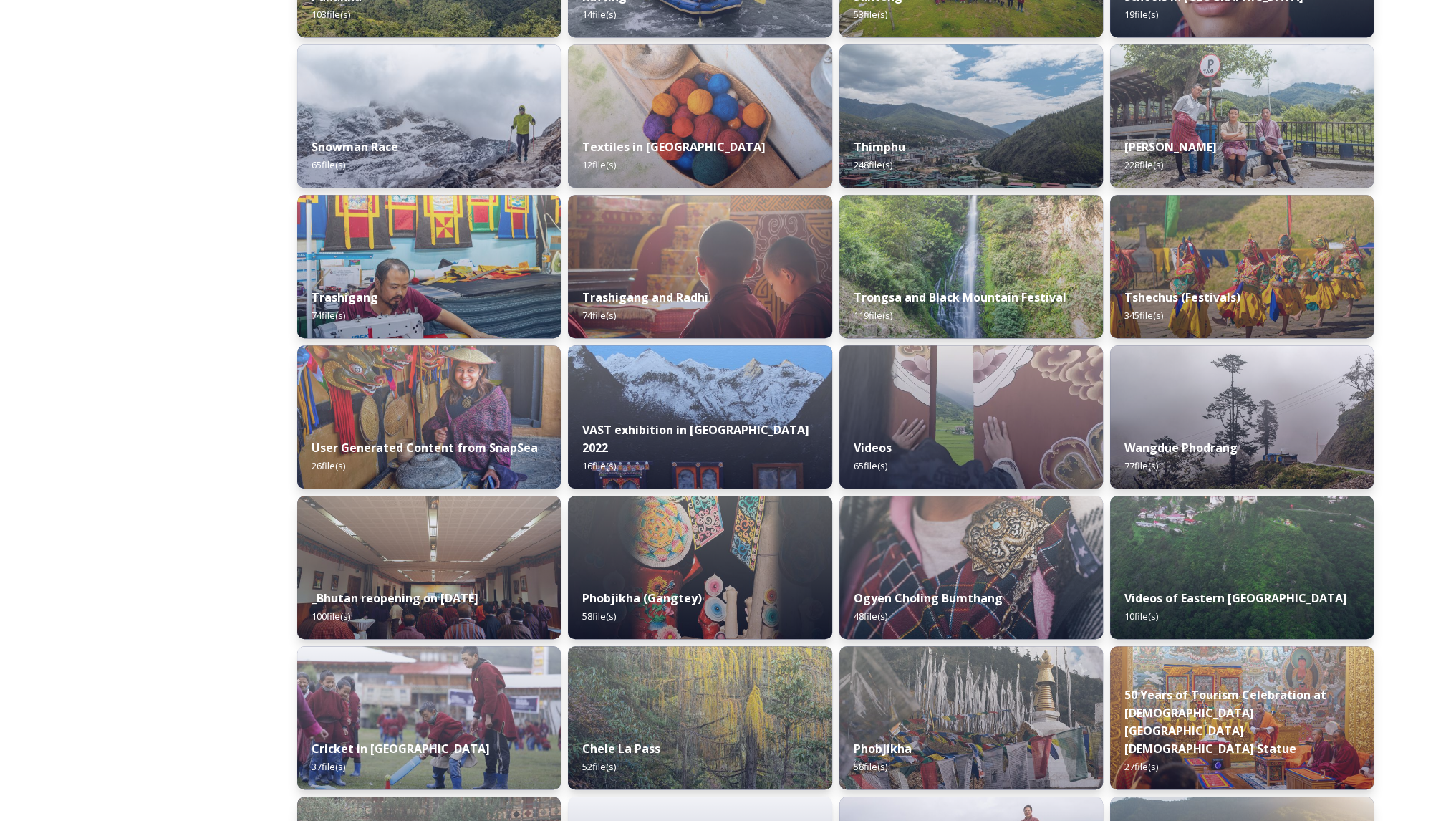
scroll to position [1238, 0]
